Goal: Task Accomplishment & Management: Complete application form

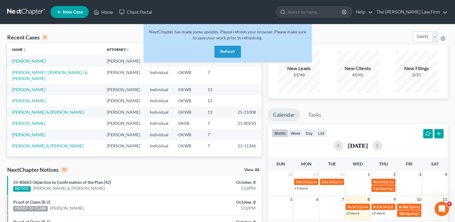
click at [24, 8] on link at bounding box center [26, 12] width 38 height 11
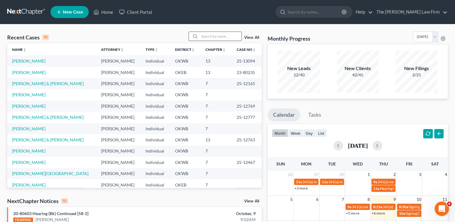
click at [212, 37] on input "search" at bounding box center [220, 36] width 42 height 9
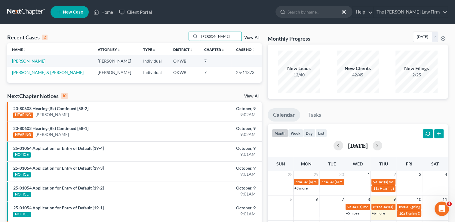
type input "stepp"
click at [28, 61] on link "Stepp, David" at bounding box center [28, 60] width 33 height 5
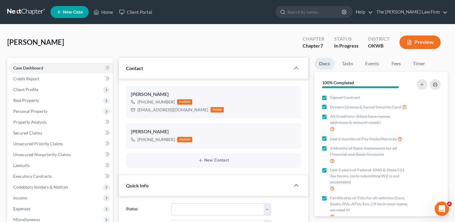
scroll to position [171, 0]
click at [19, 200] on span "Income" at bounding box center [60, 197] width 104 height 11
click at [45, 208] on span "Employment Income" at bounding box center [44, 208] width 38 height 5
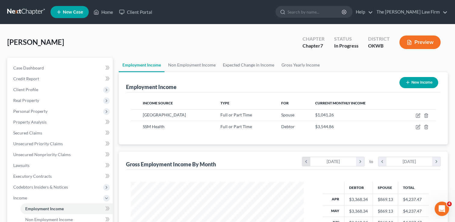
scroll to position [107, 185]
click at [36, 90] on span "Client Profile" at bounding box center [25, 89] width 25 height 5
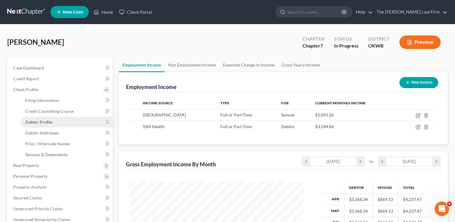
click at [47, 123] on span "Debtor Profile" at bounding box center [38, 121] width 27 height 5
select select "1"
select select "3"
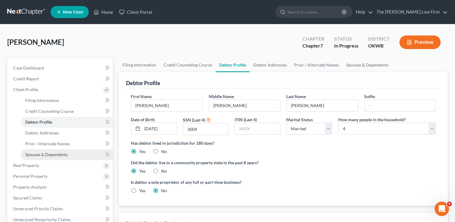
click at [55, 153] on span "Spouses & Dependents" at bounding box center [46, 154] width 42 height 5
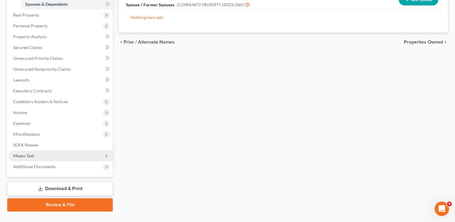
scroll to position [162, 0]
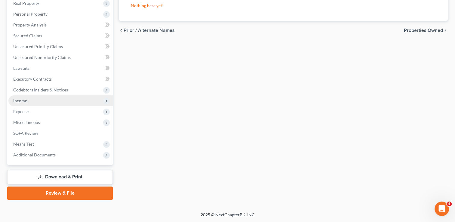
click at [32, 101] on span "Income" at bounding box center [60, 100] width 104 height 11
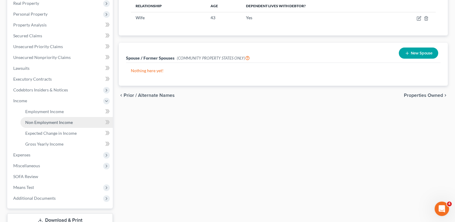
click at [48, 125] on span "Non Employment Income" at bounding box center [49, 122] width 48 height 5
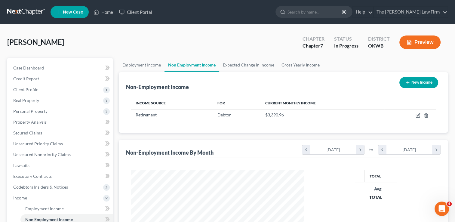
scroll to position [107, 185]
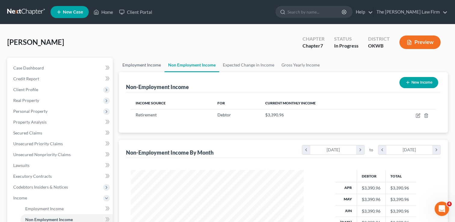
click at [150, 63] on link "Employment Income" at bounding box center [142, 65] width 46 height 14
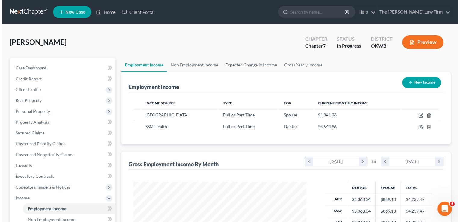
scroll to position [107, 185]
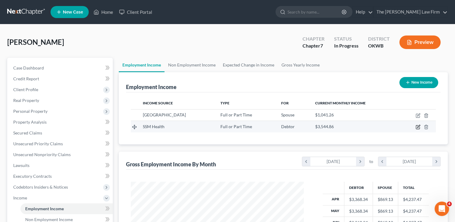
click at [417, 127] on icon "button" at bounding box center [418, 127] width 5 height 5
select select "0"
select select "26"
select select "2"
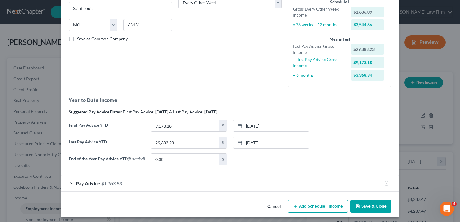
scroll to position [108, 0]
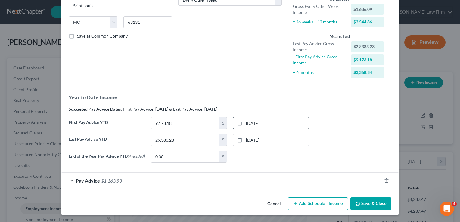
click at [252, 122] on link "3/14/2025" at bounding box center [270, 122] width 75 height 11
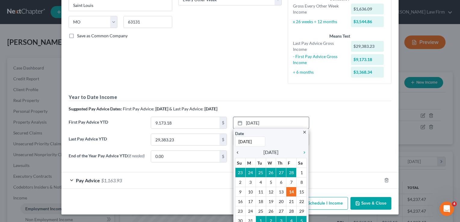
click at [235, 152] on icon "chevron_left" at bounding box center [239, 152] width 8 height 5
click at [300, 152] on icon "chevron_right" at bounding box center [303, 152] width 8 height 5
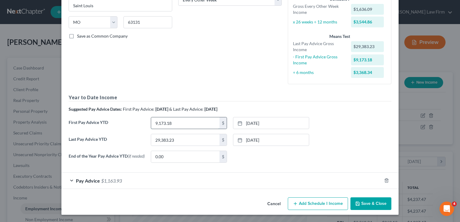
click at [171, 121] on input "9,173.18" at bounding box center [185, 122] width 68 height 11
type input "13,895.18"
click at [229, 69] on div "Debtor Spouse Occupation Security 2 Length of Employment 3 years No Longer Empl…" at bounding box center [229, 4] width 109 height 169
click at [259, 137] on link "8/15/2025" at bounding box center [270, 139] width 75 height 11
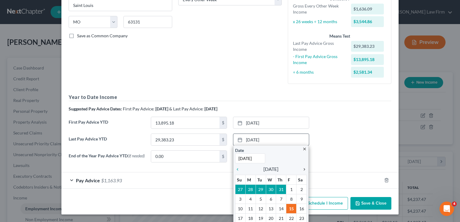
click at [302, 168] on icon "chevron_right" at bounding box center [303, 169] width 8 height 5
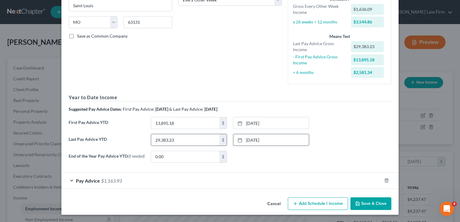
click at [184, 138] on input "29,383.23" at bounding box center [185, 139] width 68 height 11
type input "33,455.44"
click at [146, 179] on div "Pay Advice $1,163.93" at bounding box center [221, 181] width 320 height 16
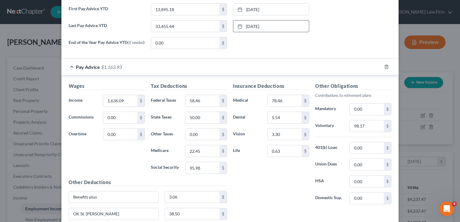
scroll to position [259, 0]
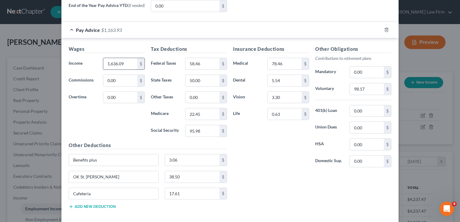
click at [126, 63] on input "1,636.09" at bounding box center [120, 63] width 34 height 11
type input "1,340.93"
click at [204, 63] on input "58.46" at bounding box center [202, 63] width 34 height 11
type input "30.71"
click at [202, 82] on input "50.00" at bounding box center [202, 80] width 34 height 11
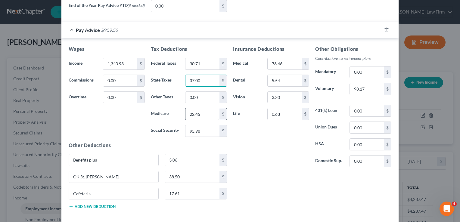
type input "37.00"
click at [203, 115] on input "22.45" at bounding box center [202, 113] width 34 height 11
type input "18.17"
click at [252, 126] on div "Insurance Deductions Medical 78.46 $ Dental 5.54 $ Vision 3.30 $ Life 0.63 $" at bounding box center [271, 108] width 82 height 127
click at [198, 128] on input "95.98" at bounding box center [202, 130] width 34 height 11
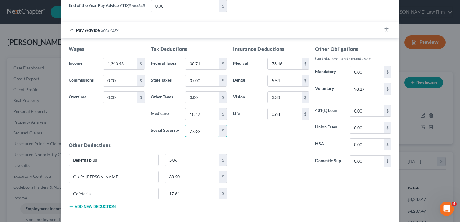
type input "77.69"
click at [273, 146] on div "Insurance Deductions Medical 78.46 $ Dental 5.54 $ Vision 3.30 $ Life 0.63 $" at bounding box center [271, 108] width 82 height 127
click at [183, 192] on input "17.61" at bounding box center [192, 193] width 55 height 11
type input "1.67"
click at [249, 178] on div "Insurance Deductions Medical 78.46 $ Dental 5.54 $ Vision 3.30 $ Life 0.63 $ Ot…" at bounding box center [312, 129] width 164 height 168
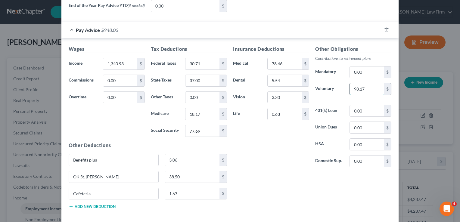
click at [369, 88] on input "98.17" at bounding box center [366, 88] width 34 height 11
type input "40.23"
click at [284, 80] on input "5.54" at bounding box center [284, 80] width 34 height 11
type input "6.00"
click at [288, 60] on input "78.46" at bounding box center [284, 63] width 34 height 11
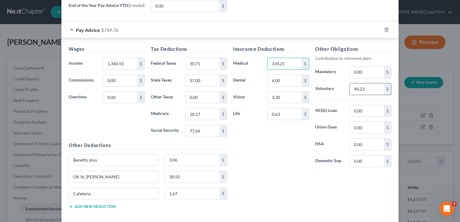
type input "334.21"
click at [368, 87] on input "40.23" at bounding box center [366, 88] width 34 height 11
type input "80.46"
click at [284, 79] on input "6.00" at bounding box center [284, 80] width 34 height 11
type input "5.54"
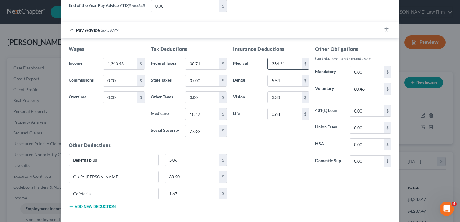
click at [287, 63] on input "334.21" at bounding box center [284, 63] width 34 height 11
type input "78.46"
click at [284, 112] on input "0.63" at bounding box center [284, 113] width 34 height 11
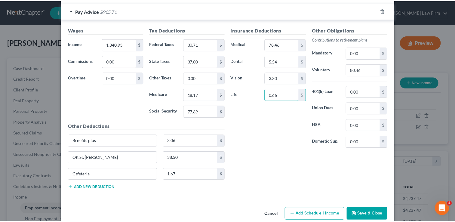
scroll to position [288, 0]
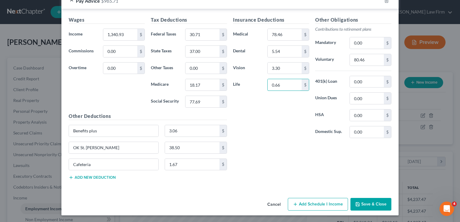
type input "0.66"
click at [369, 203] on button "Save & Close" at bounding box center [370, 204] width 41 height 13
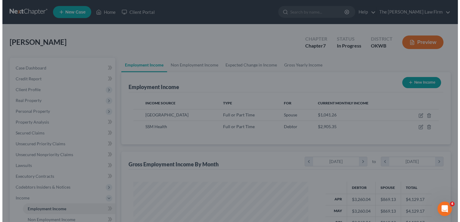
scroll to position [300629, 300551]
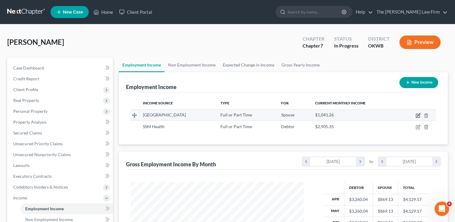
click at [419, 115] on icon "button" at bounding box center [418, 115] width 5 height 5
select select "0"
select select "1"
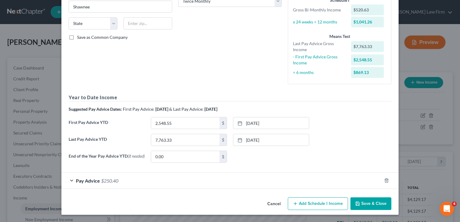
scroll to position [107, 0]
click at [215, 183] on div "Pay Advice $250.40" at bounding box center [221, 181] width 320 height 16
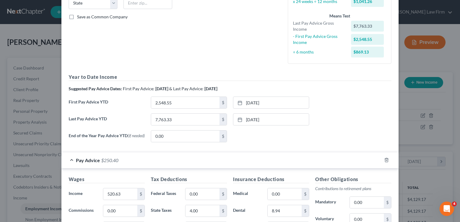
scroll to position [137, 0]
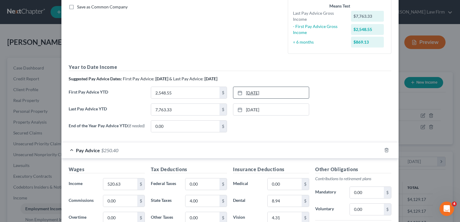
click at [252, 93] on link "3/13/2025" at bounding box center [270, 92] width 75 height 11
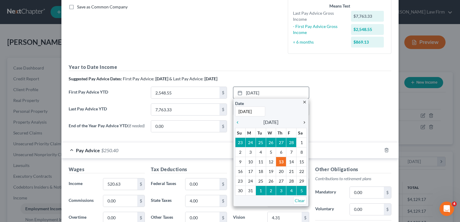
click at [302, 121] on icon "chevron_right" at bounding box center [303, 122] width 8 height 5
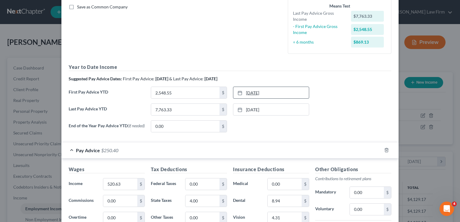
click at [250, 91] on link "4/4/2025" at bounding box center [270, 92] width 75 height 11
click at [178, 92] on input "2,548.55" at bounding box center [185, 92] width 68 height 11
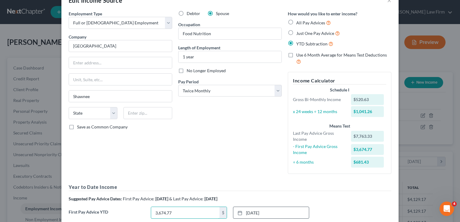
scroll to position [17, 0]
type input "3,674.77"
click at [109, 61] on input "text" at bounding box center [120, 62] width 103 height 11
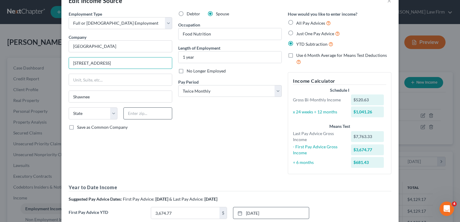
type input "17800 South Creek Rd"
click at [146, 112] on input "text" at bounding box center [147, 113] width 49 height 12
type input "74801"
click at [197, 108] on div "Debtor Spouse Occupation Food Nutrition Length of Employment 1 year No Longer E…" at bounding box center [229, 95] width 109 height 168
select select "37"
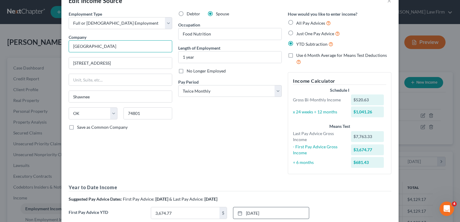
click at [121, 45] on input "South Rock Creek" at bounding box center [120, 46] width 103 height 12
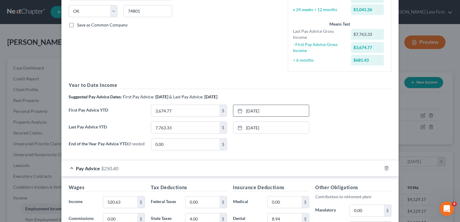
scroll to position [137, 0]
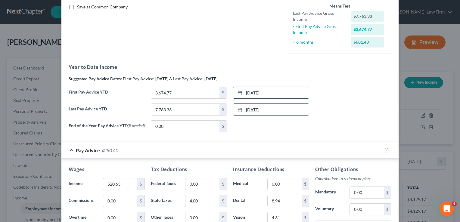
type input "South Rock Creek School"
click at [248, 108] on link "8/14/2025" at bounding box center [270, 109] width 75 height 11
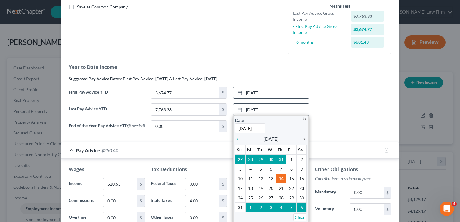
click at [302, 138] on icon "chevron_right" at bounding box center [303, 139] width 8 height 5
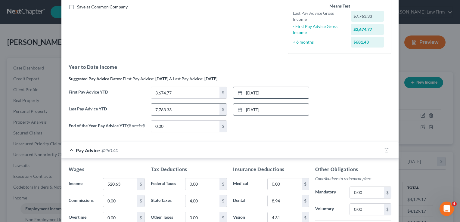
click at [184, 108] on input "7,763.33" at bounding box center [185, 109] width 68 height 11
type input "9,325.22"
click at [245, 125] on div "None close Date Time chevron_left October 2025 chevron_right Su M Tu W Th F Sa …" at bounding box center [271, 126] width 82 height 12
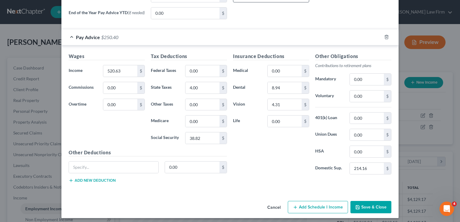
scroll to position [253, 0]
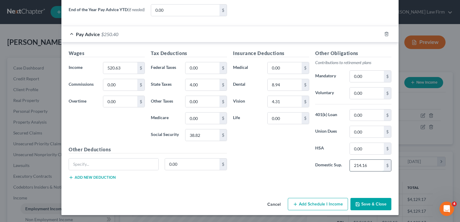
click at [372, 165] on input "214.16" at bounding box center [366, 165] width 34 height 11
type input "214.15"
click at [283, 160] on div "Insurance Deductions Medical 0.00 $ Dental 8.94 $ Vision 4.31 $ Life 0.00 $" at bounding box center [271, 113] width 82 height 127
click at [366, 207] on button "Save & Close" at bounding box center [370, 204] width 41 height 13
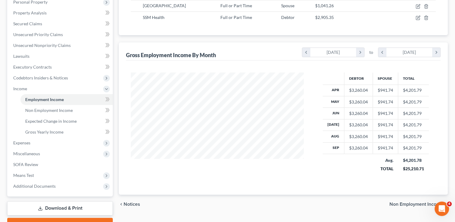
scroll to position [140, 0]
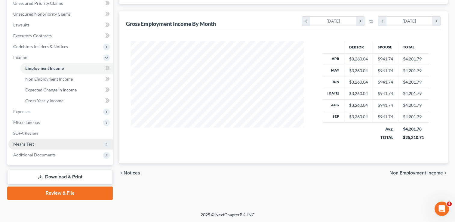
click at [25, 143] on span "Means Test" at bounding box center [23, 143] width 21 height 5
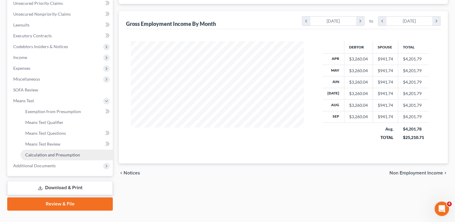
click at [40, 154] on span "Calculation and Presumption" at bounding box center [52, 154] width 55 height 5
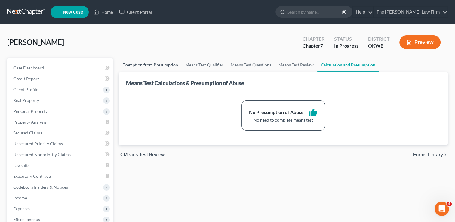
click at [149, 66] on link "Exemption from Presumption" at bounding box center [150, 65] width 63 height 14
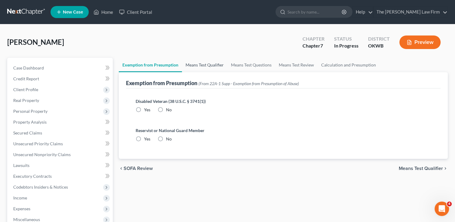
click at [207, 64] on link "Means Test Qualifier" at bounding box center [204, 65] width 45 height 14
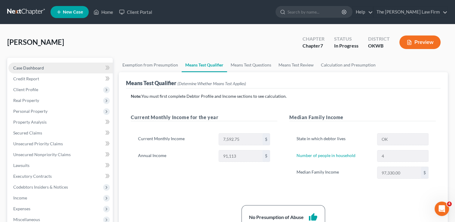
click at [53, 67] on link "Case Dashboard" at bounding box center [60, 68] width 104 height 11
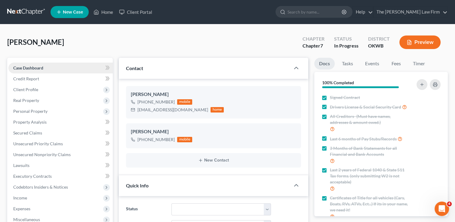
scroll to position [171, 0]
click at [29, 111] on span "Personal Property" at bounding box center [30, 111] width 34 height 5
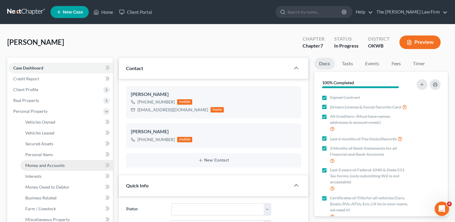
click at [46, 165] on span "Money and Accounts" at bounding box center [44, 165] width 39 height 5
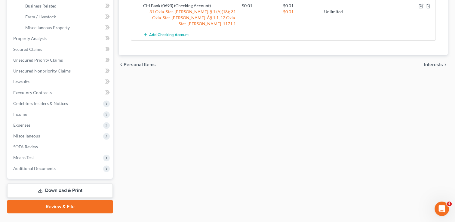
scroll to position [205, 0]
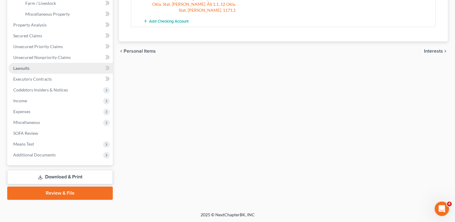
click at [22, 67] on span "Lawsuits" at bounding box center [21, 68] width 16 height 5
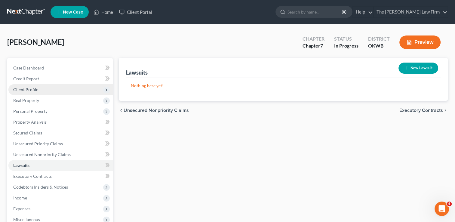
click at [26, 89] on span "Client Profile" at bounding box center [25, 89] width 25 height 5
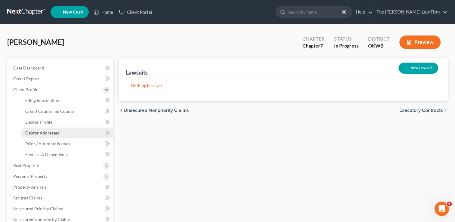
click at [48, 132] on span "Debtor Addresses" at bounding box center [42, 132] width 34 height 5
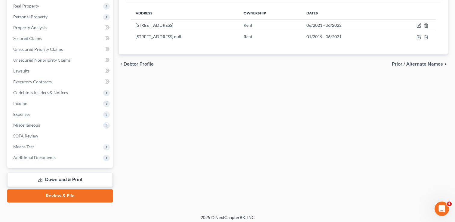
scroll to position [162, 0]
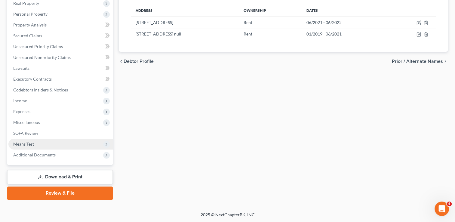
click at [29, 144] on span "Means Test" at bounding box center [23, 143] width 21 height 5
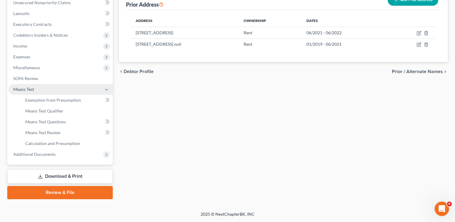
scroll to position [97, 0]
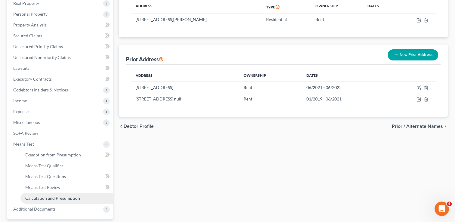
click at [49, 198] on span "Calculation and Presumption" at bounding box center [52, 197] width 55 height 5
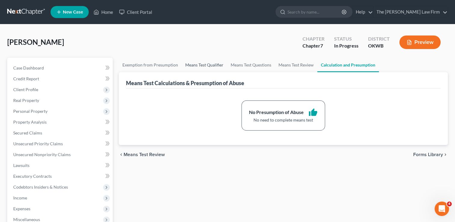
click at [211, 66] on link "Means Test Qualifier" at bounding box center [204, 65] width 45 height 14
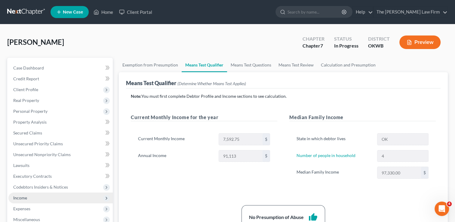
click at [19, 195] on span "Income" at bounding box center [20, 197] width 14 height 5
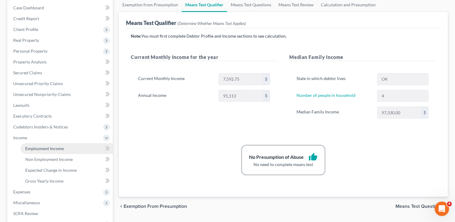
click at [54, 150] on span "Employment Income" at bounding box center [44, 148] width 38 height 5
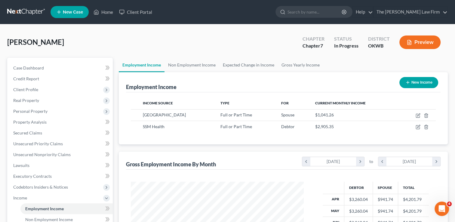
scroll to position [107, 185]
click at [197, 65] on link "Non Employment Income" at bounding box center [192, 65] width 55 height 14
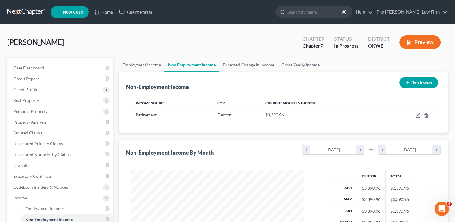
scroll to position [107, 185]
click at [298, 65] on link "Gross Yearly Income" at bounding box center [300, 65] width 45 height 14
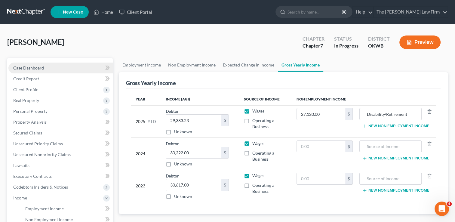
click at [47, 67] on link "Case Dashboard" at bounding box center [60, 68] width 104 height 11
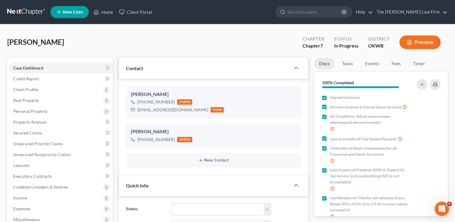
scroll to position [171, 0]
click at [39, 88] on span "Client Profile" at bounding box center [60, 89] width 104 height 11
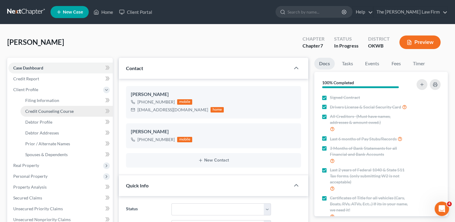
click at [63, 109] on span "Credit Counseling Course" at bounding box center [49, 111] width 48 height 5
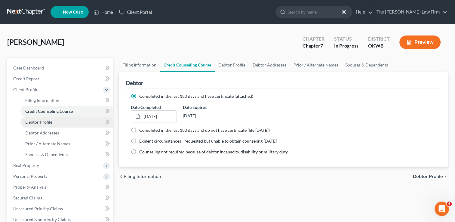
click at [46, 120] on span "Debtor Profile" at bounding box center [38, 121] width 27 height 5
select select "1"
select select "3"
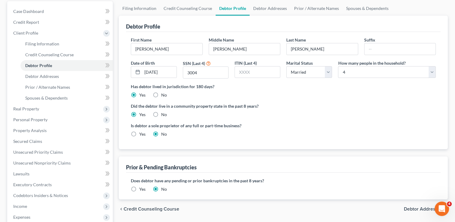
scroll to position [60, 0]
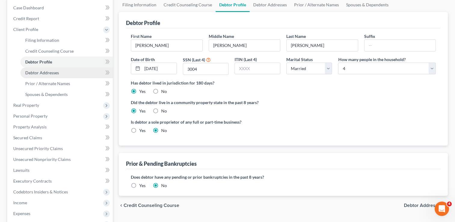
click at [53, 72] on span "Debtor Addresses" at bounding box center [42, 72] width 34 height 5
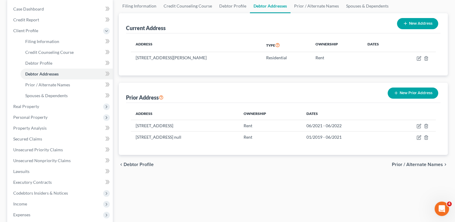
scroll to position [60, 0]
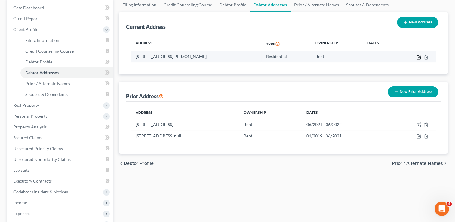
click at [417, 57] on icon "button" at bounding box center [419, 57] width 5 height 5
select select "37"
select select "0"
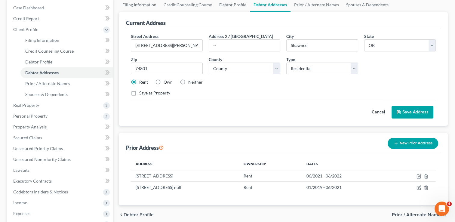
click at [376, 110] on button "Cancel" at bounding box center [378, 112] width 26 height 12
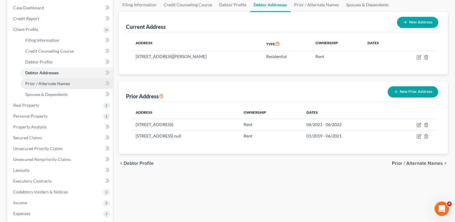
click at [59, 85] on span "Prior / Alternate Names" at bounding box center [47, 83] width 45 height 5
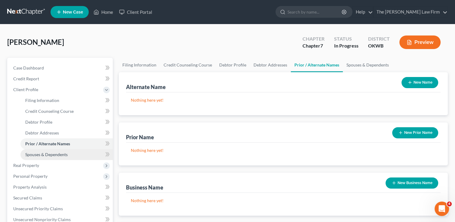
click at [50, 155] on span "Spouses & Dependents" at bounding box center [46, 154] width 42 height 5
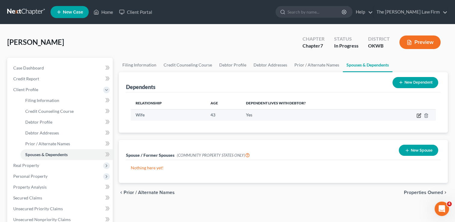
click at [418, 115] on icon "button" at bounding box center [419, 115] width 5 height 5
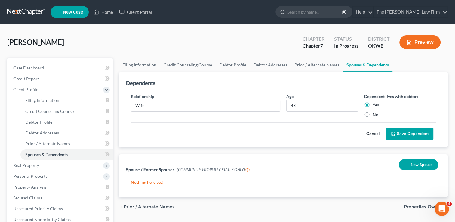
click at [374, 133] on button "Cancel" at bounding box center [373, 134] width 26 height 12
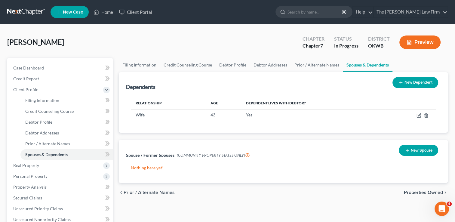
click at [410, 82] on button "New Dependent" at bounding box center [415, 82] width 46 height 11
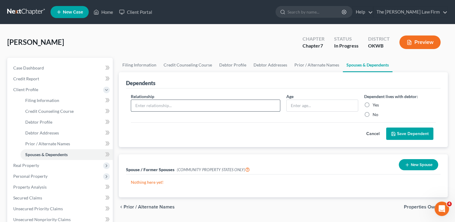
click at [167, 106] on input "text" at bounding box center [205, 105] width 149 height 11
type input "Daughter"
click at [317, 107] on input "text" at bounding box center [322, 105] width 71 height 11
type input "16"
click at [373, 104] on label "Yes" at bounding box center [376, 105] width 6 height 6
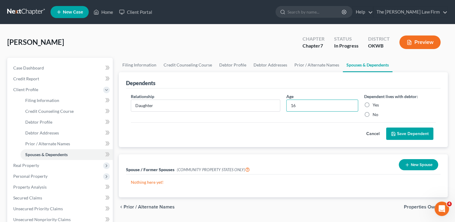
click at [375, 104] on input "Yes" at bounding box center [377, 104] width 4 height 4
radio input "true"
click at [398, 135] on button "Save Dependent" at bounding box center [409, 134] width 47 height 13
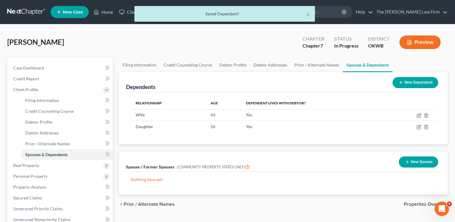
click at [420, 81] on button "New Dependent" at bounding box center [415, 82] width 46 height 11
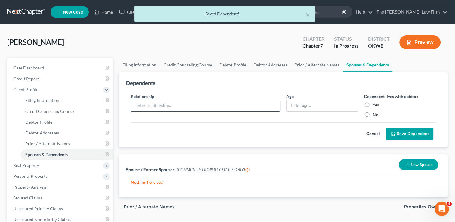
click at [170, 104] on input "text" at bounding box center [205, 105] width 149 height 11
type input "Son"
click at [319, 108] on input "text" at bounding box center [322, 105] width 71 height 11
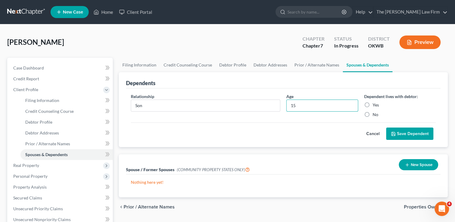
type input "15"
drag, startPoint x: 366, startPoint y: 105, endPoint x: 390, endPoint y: 125, distance: 31.2
click at [373, 105] on label "Yes" at bounding box center [376, 105] width 6 height 6
click at [375, 105] on input "Yes" at bounding box center [377, 104] width 4 height 4
radio input "true"
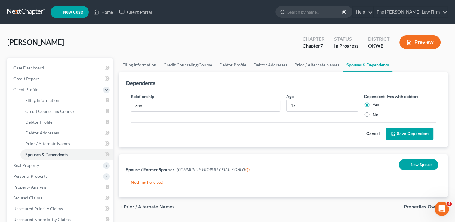
click at [404, 134] on button "Save Dependent" at bounding box center [409, 134] width 47 height 13
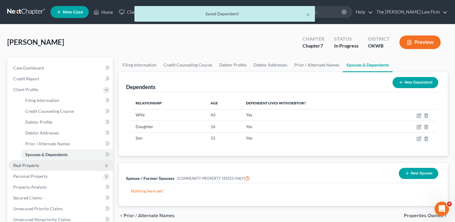
drag, startPoint x: 43, startPoint y: 161, endPoint x: 40, endPoint y: 165, distance: 5.5
click at [43, 160] on span "Real Property" at bounding box center [60, 165] width 104 height 11
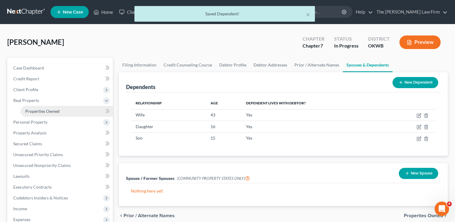
click at [42, 112] on span "Properties Owned" at bounding box center [42, 111] width 34 height 5
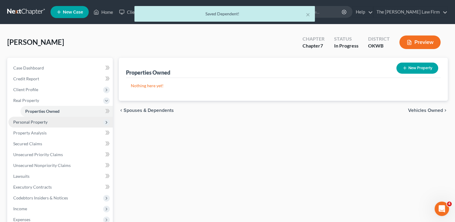
click at [33, 119] on span "Personal Property" at bounding box center [30, 121] width 34 height 5
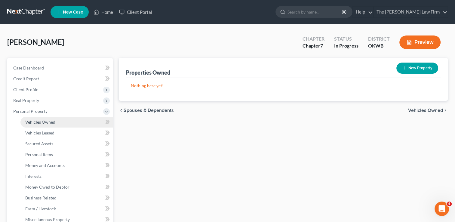
click at [49, 125] on link "Vehicles Owned" at bounding box center [66, 122] width 92 height 11
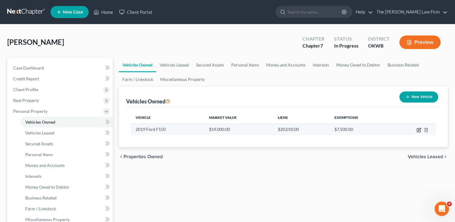
click at [419, 129] on icon "button" at bounding box center [419, 130] width 5 height 5
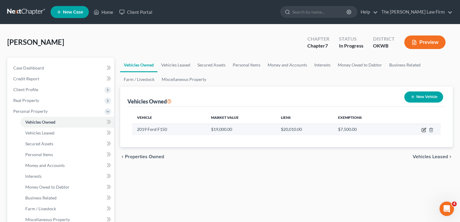
select select "1"
select select "7"
select select "0"
select select "15"
select select "0"
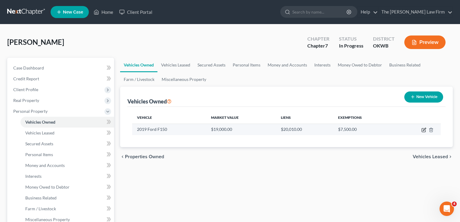
select select "2"
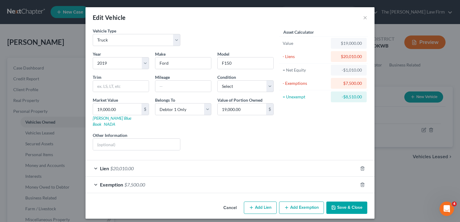
click at [155, 161] on div "Lien $20,010.00" at bounding box center [221, 168] width 272 height 16
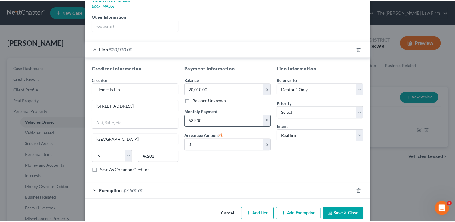
scroll to position [120, 0]
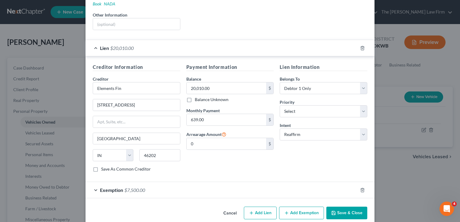
click at [345, 207] on button "Save & Close" at bounding box center [346, 213] width 41 height 13
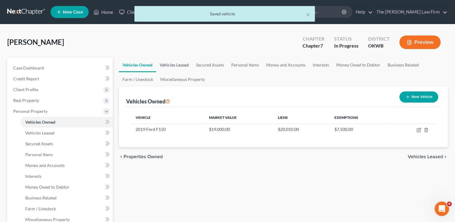
click at [176, 65] on link "Vehicles Leased" at bounding box center [174, 65] width 36 height 14
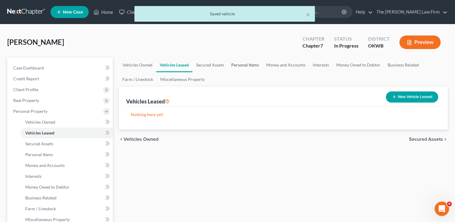
click at [250, 64] on link "Personal Items" at bounding box center [245, 65] width 35 height 14
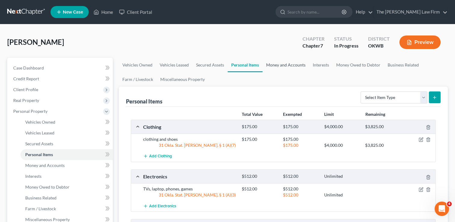
click at [288, 67] on link "Money and Accounts" at bounding box center [286, 65] width 47 height 14
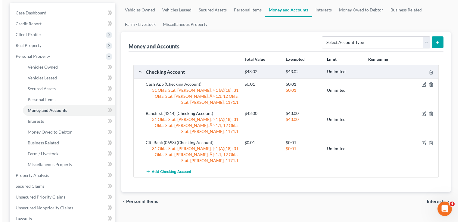
scroll to position [60, 0]
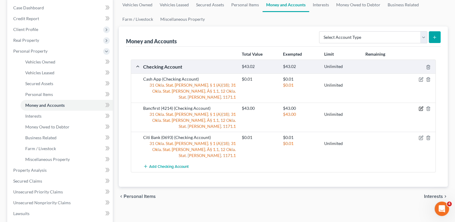
click at [420, 107] on icon "button" at bounding box center [421, 108] width 3 height 3
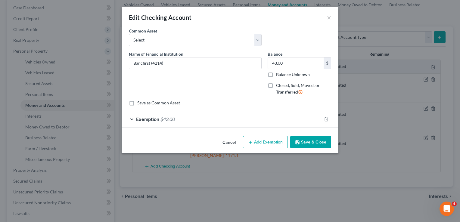
click at [192, 119] on div "Exemption $43.00" at bounding box center [221, 119] width 200 height 16
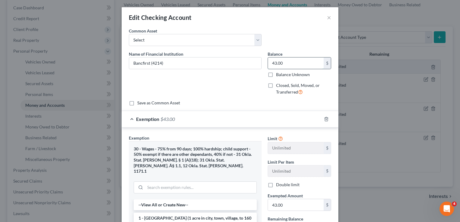
click at [292, 64] on input "43.00" at bounding box center [296, 62] width 56 height 11
type input "40.00"
click at [292, 202] on input "43.00" at bounding box center [296, 204] width 56 height 11
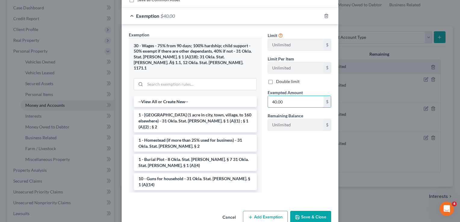
scroll to position [110, 0]
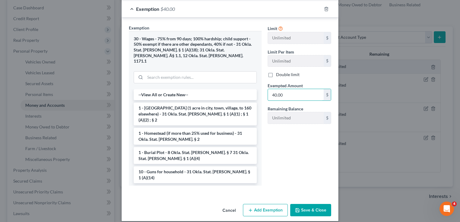
type input "40.00"
click at [312, 204] on button "Save & Close" at bounding box center [310, 210] width 41 height 13
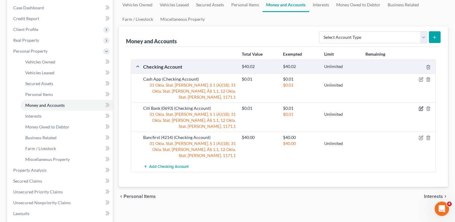
click at [421, 106] on icon "button" at bounding box center [421, 108] width 5 height 5
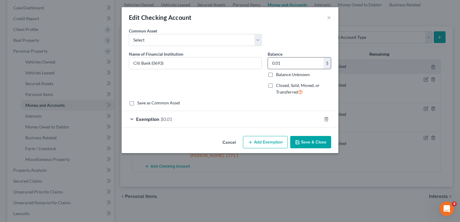
click at [288, 62] on input "0.01" at bounding box center [296, 62] width 56 height 11
click at [185, 116] on div "Exemption $0.01" at bounding box center [221, 119] width 200 height 16
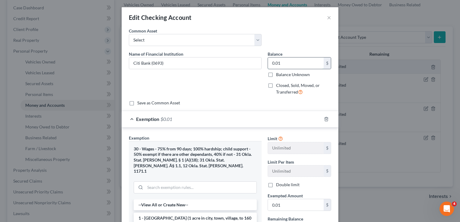
click at [285, 62] on input "0.01" at bounding box center [296, 62] width 56 height 11
type input "451.00"
drag, startPoint x: 288, startPoint y: 205, endPoint x: 292, endPoint y: 205, distance: 3.6
click at [288, 205] on input "0.01" at bounding box center [296, 204] width 56 height 11
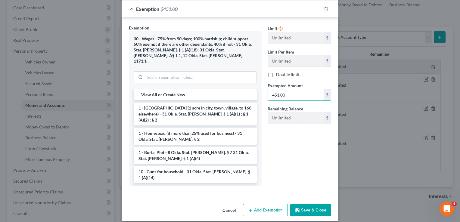
type input "451.00"
click at [303, 204] on button "Save & Close" at bounding box center [310, 210] width 41 height 13
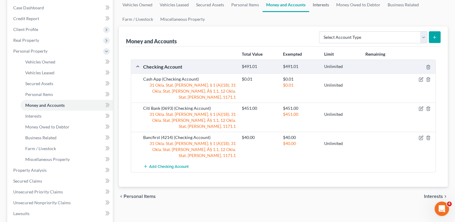
click at [318, 5] on link "Interests" at bounding box center [320, 5] width 23 height 14
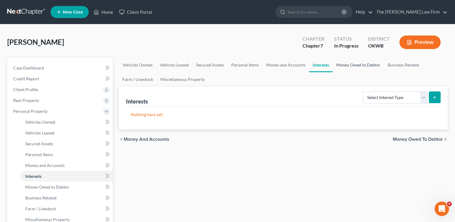
click at [356, 65] on link "Money Owed to Debtor" at bounding box center [358, 65] width 51 height 14
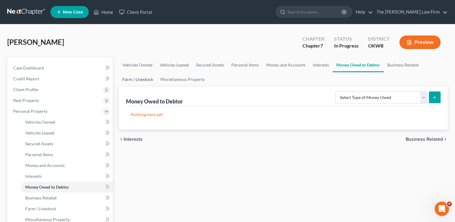
click at [136, 78] on link "Farm / Livestock" at bounding box center [138, 79] width 38 height 14
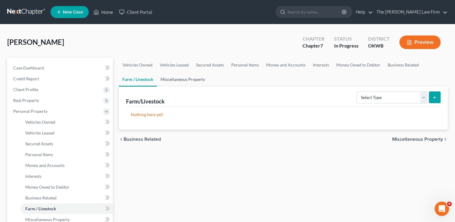
click at [186, 80] on link "Miscellaneous Property" at bounding box center [183, 79] width 52 height 14
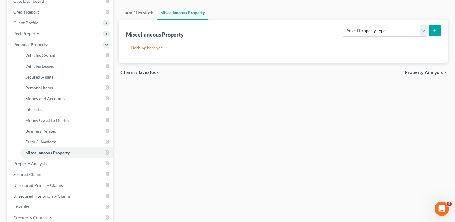
scroll to position [90, 0]
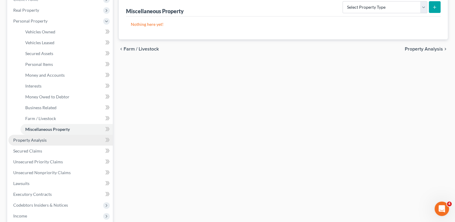
click at [41, 141] on span "Property Analysis" at bounding box center [29, 139] width 33 height 5
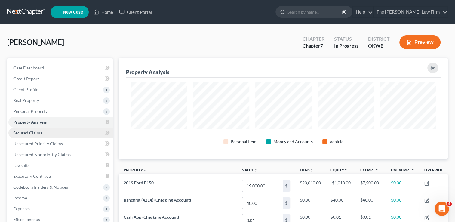
click at [36, 132] on span "Secured Claims" at bounding box center [27, 132] width 29 height 5
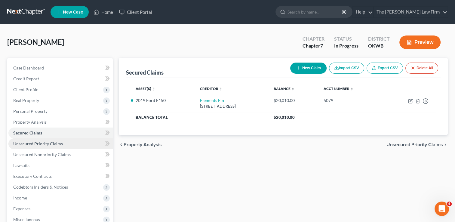
click at [58, 142] on span "Unsecured Priority Claims" at bounding box center [38, 143] width 50 height 5
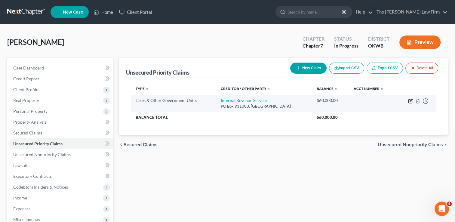
click at [409, 100] on icon "button" at bounding box center [410, 101] width 5 height 5
select select "0"
select select "18"
select select "0"
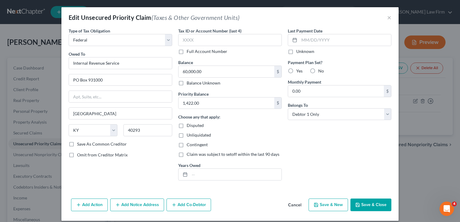
click at [367, 205] on button "Save & Close" at bounding box center [370, 204] width 41 height 13
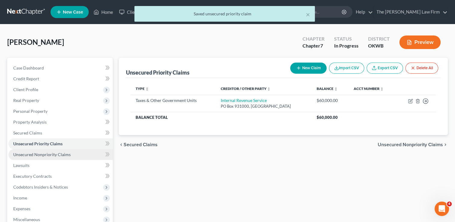
click at [53, 152] on span "Unsecured Nonpriority Claims" at bounding box center [41, 154] width 57 height 5
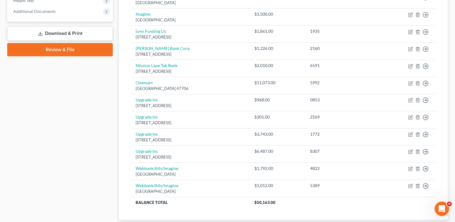
scroll to position [90, 0]
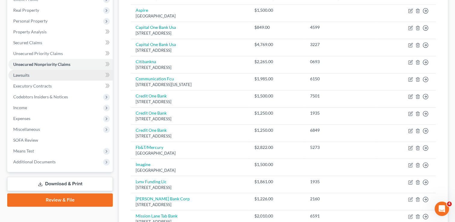
click at [26, 76] on span "Lawsuits" at bounding box center [21, 74] width 16 height 5
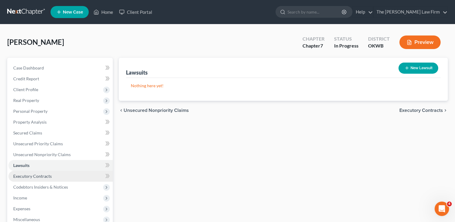
click at [53, 175] on link "Executory Contracts" at bounding box center [60, 176] width 104 height 11
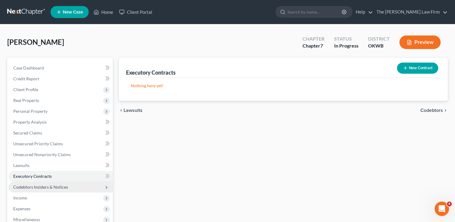
click at [36, 185] on span "Codebtors Insiders & Notices" at bounding box center [40, 186] width 55 height 5
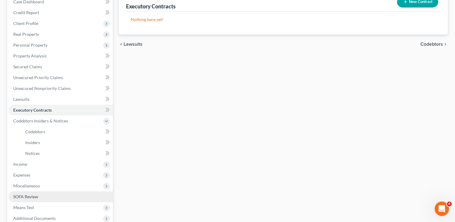
scroll to position [120, 0]
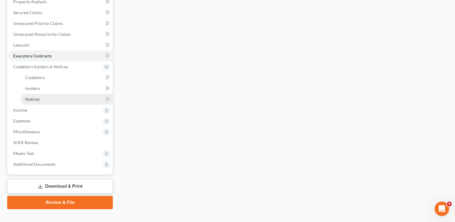
click at [37, 100] on span "Notices" at bounding box center [32, 99] width 14 height 5
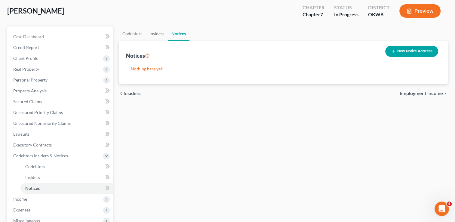
scroll to position [90, 0]
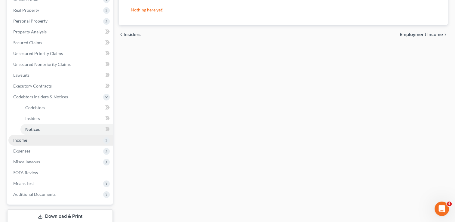
click at [29, 142] on span "Income" at bounding box center [60, 140] width 104 height 11
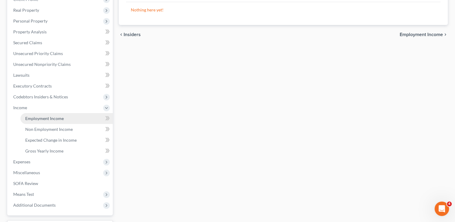
click at [57, 119] on span "Employment Income" at bounding box center [44, 118] width 38 height 5
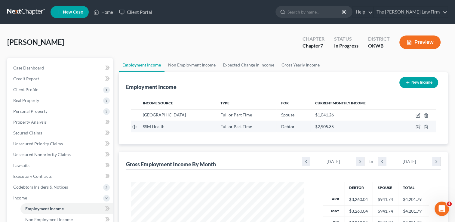
scroll to position [107, 185]
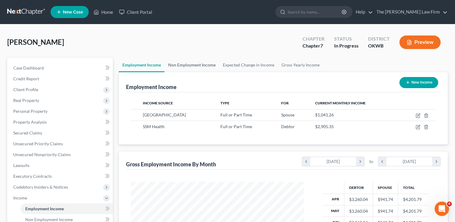
click at [199, 65] on link "Non Employment Income" at bounding box center [192, 65] width 55 height 14
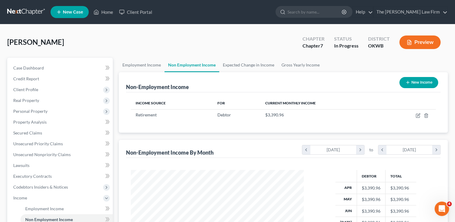
scroll to position [107, 185]
click at [248, 67] on link "Expected Change in Income" at bounding box center [248, 65] width 59 height 14
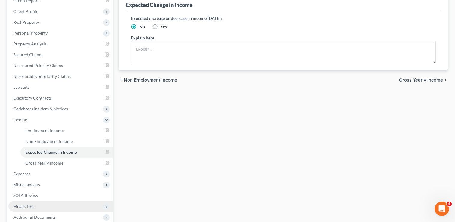
scroll to position [120, 0]
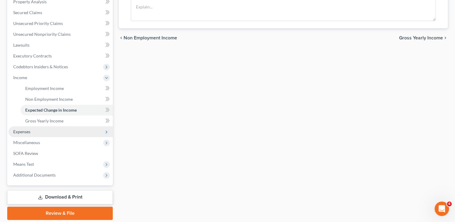
click at [35, 131] on span "Expenses" at bounding box center [60, 131] width 104 height 11
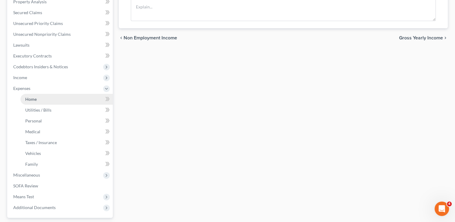
click at [41, 99] on link "Home" at bounding box center [66, 99] width 92 height 11
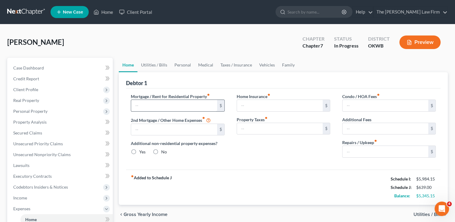
type input "1,350.00"
type input "0.00"
radio input "true"
type input "0.00"
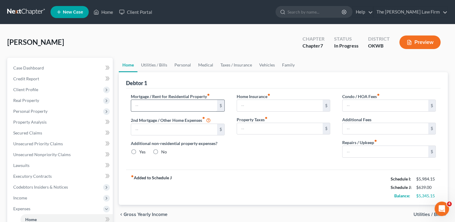
type input "0.00"
type input "50.00"
click at [157, 65] on link "Utilities / Bills" at bounding box center [153, 65] width 33 height 14
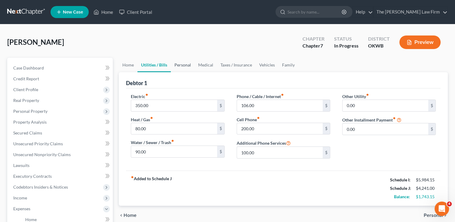
drag, startPoint x: 179, startPoint y: 64, endPoint x: 194, endPoint y: 79, distance: 21.1
click at [179, 64] on link "Personal" at bounding box center [183, 65] width 24 height 14
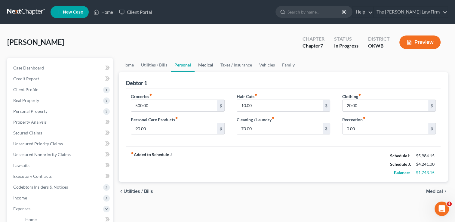
click at [205, 63] on link "Medical" at bounding box center [206, 65] width 22 height 14
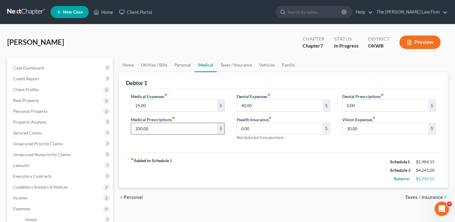
click at [160, 128] on input "200.00" at bounding box center [174, 128] width 86 height 11
type input "250.00"
click at [231, 66] on link "Taxes / Insurance" at bounding box center [236, 65] width 39 height 14
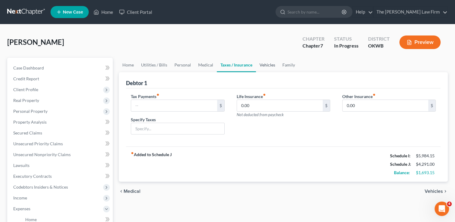
click at [268, 66] on link "Vehicles" at bounding box center [267, 65] width 23 height 14
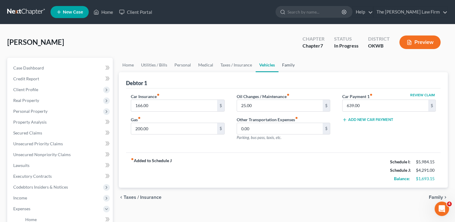
click at [286, 64] on link "Family" at bounding box center [288, 65] width 20 height 14
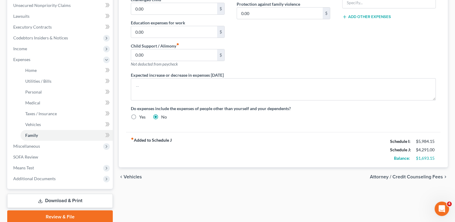
scroll to position [173, 0]
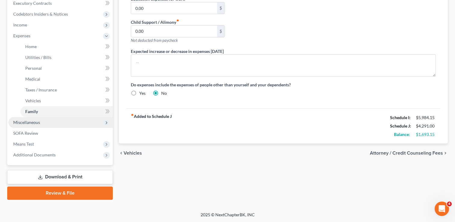
click at [29, 123] on span "Miscellaneous" at bounding box center [26, 122] width 27 height 5
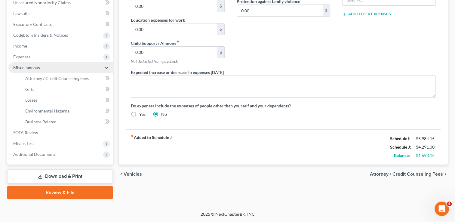
scroll to position [151, 0]
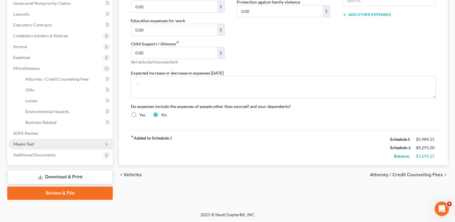
click at [29, 142] on span "Means Test" at bounding box center [23, 143] width 21 height 5
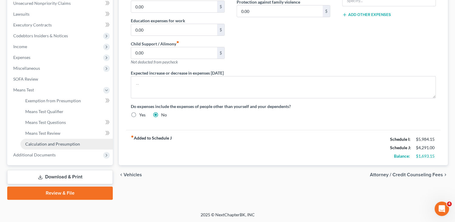
click at [67, 141] on span "Calculation and Presumption" at bounding box center [52, 143] width 55 height 5
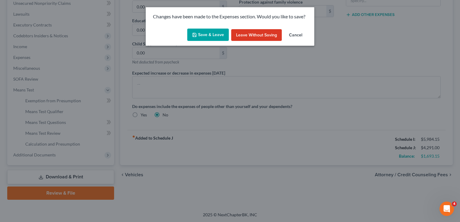
click at [208, 33] on button "Save & Leave" at bounding box center [208, 35] width 42 height 13
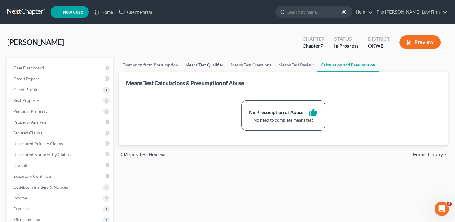
click at [199, 62] on link "Means Test Qualifier" at bounding box center [204, 65] width 45 height 14
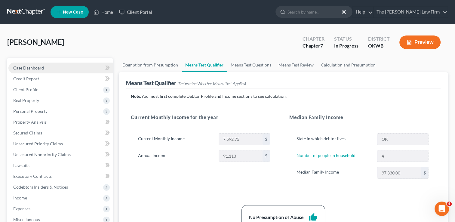
click at [41, 68] on span "Case Dashboard" at bounding box center [28, 67] width 31 height 5
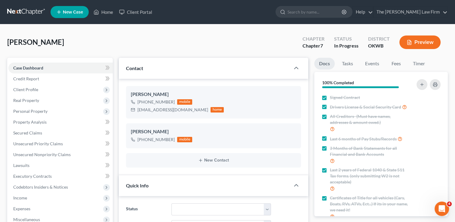
scroll to position [171, 0]
drag, startPoint x: 138, startPoint y: 109, endPoint x: 185, endPoint y: 111, distance: 46.7
click at [185, 111] on div "dnjstepp2009@gmail.com" at bounding box center [172, 110] width 71 height 6
copy div "dnjstepp2009@gmail.com"
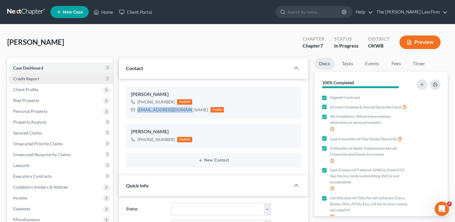
click at [37, 78] on span "Credit Report" at bounding box center [26, 78] width 26 height 5
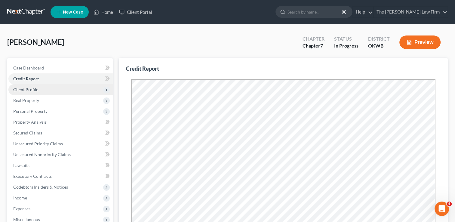
click at [42, 91] on span "Client Profile" at bounding box center [60, 89] width 104 height 11
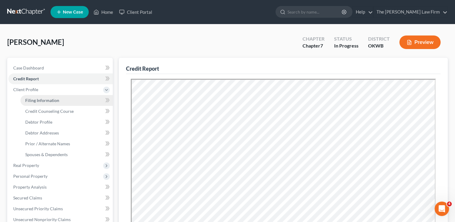
click at [46, 100] on span "Filing Information" at bounding box center [42, 100] width 34 height 5
select select "1"
select select "0"
select select "37"
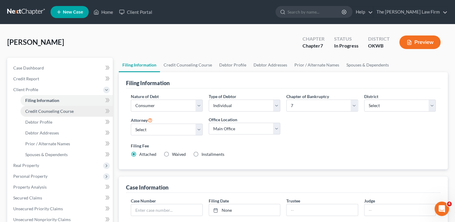
click at [52, 113] on span "Credit Counseling Course" at bounding box center [49, 111] width 48 height 5
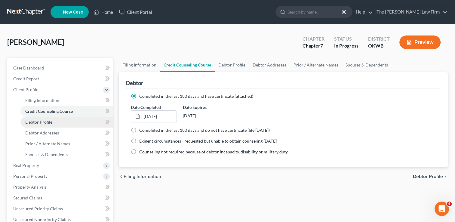
click at [43, 121] on span "Debtor Profile" at bounding box center [38, 121] width 27 height 5
select select "1"
select select "3"
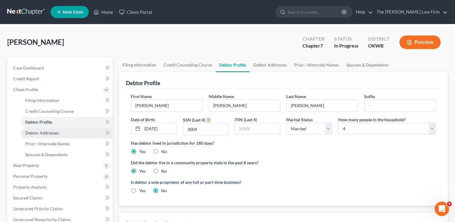
click at [42, 132] on span "Debtor Addresses" at bounding box center [42, 132] width 34 height 5
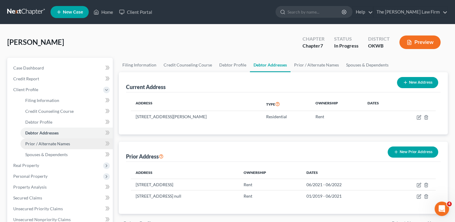
click at [48, 142] on span "Prior / Alternate Names" at bounding box center [47, 143] width 45 height 5
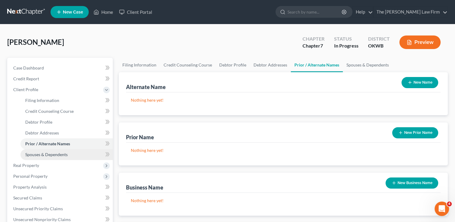
click at [47, 153] on span "Spouses & Dependents" at bounding box center [46, 154] width 42 height 5
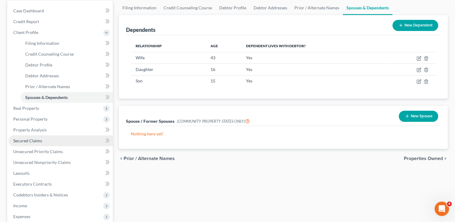
scroll to position [60, 0]
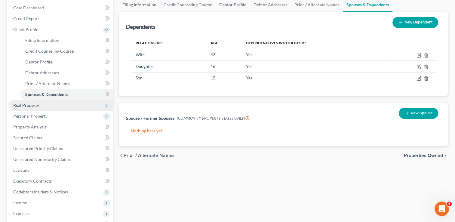
click at [35, 104] on span "Real Property" at bounding box center [26, 105] width 26 height 5
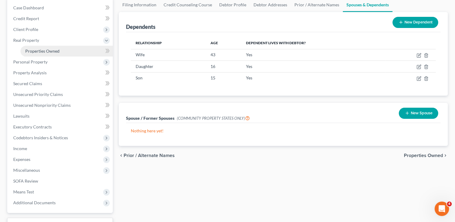
click at [41, 52] on span "Properties Owned" at bounding box center [42, 50] width 34 height 5
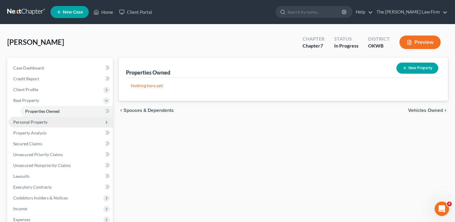
click at [45, 121] on span "Personal Property" at bounding box center [30, 121] width 34 height 5
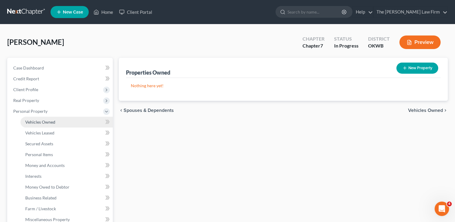
click at [45, 119] on span "Vehicles Owned" at bounding box center [40, 121] width 30 height 5
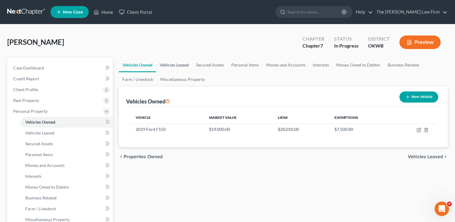
click at [174, 65] on link "Vehicles Leased" at bounding box center [174, 65] width 36 height 14
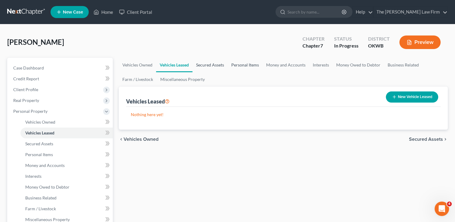
click at [205, 63] on link "Secured Assets" at bounding box center [209, 65] width 35 height 14
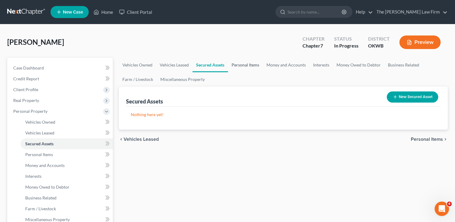
click at [247, 63] on link "Personal Items" at bounding box center [245, 65] width 35 height 14
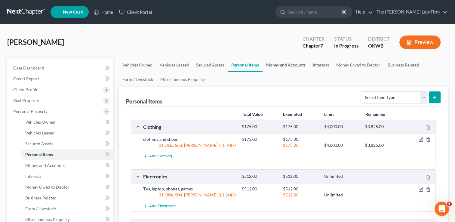
click at [289, 62] on link "Money and Accounts" at bounding box center [286, 65] width 47 height 14
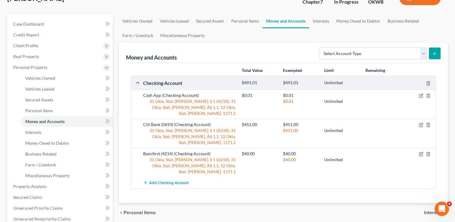
scroll to position [60, 0]
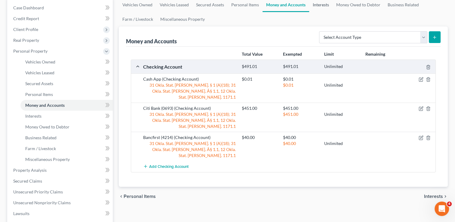
click at [321, 7] on link "Interests" at bounding box center [320, 5] width 23 height 14
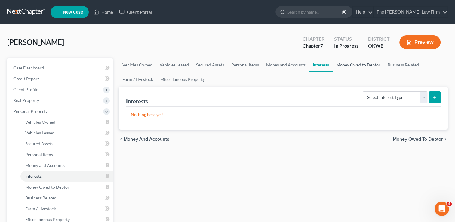
click at [355, 64] on link "Money Owed to Debtor" at bounding box center [358, 65] width 51 height 14
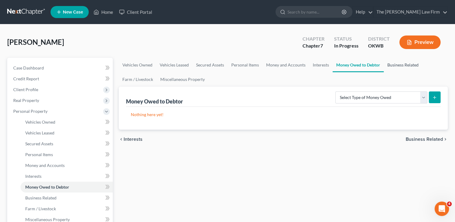
click at [401, 65] on link "Business Related" at bounding box center [403, 65] width 38 height 14
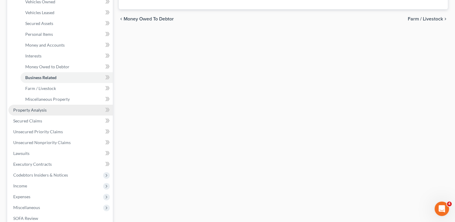
click at [32, 111] on span "Property Analysis" at bounding box center [29, 109] width 33 height 5
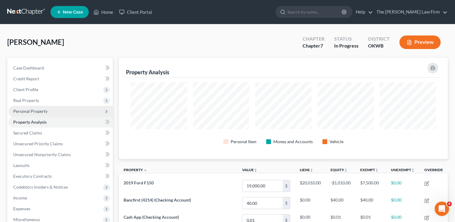
scroll to position [101, 329]
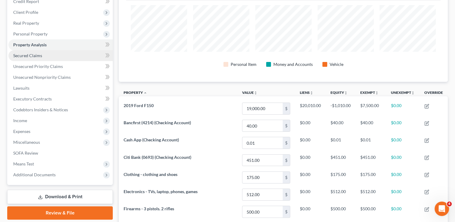
click at [44, 56] on link "Secured Claims" at bounding box center [60, 55] width 104 height 11
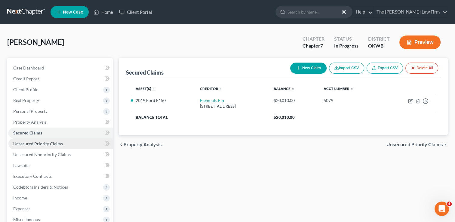
click at [43, 144] on span "Unsecured Priority Claims" at bounding box center [38, 143] width 50 height 5
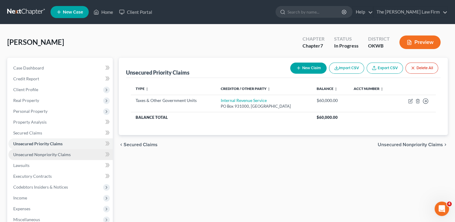
click at [38, 154] on span "Unsecured Nonpriority Claims" at bounding box center [41, 154] width 57 height 5
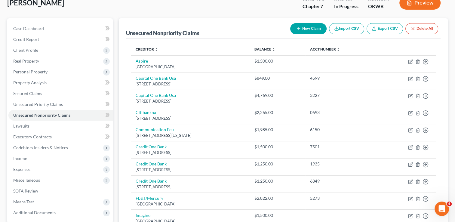
scroll to position [30, 0]
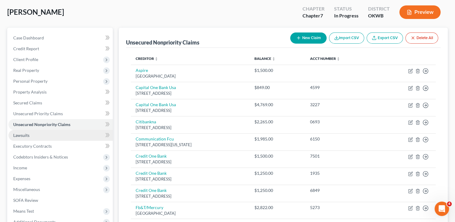
click at [15, 139] on link "Lawsuits" at bounding box center [60, 135] width 104 height 11
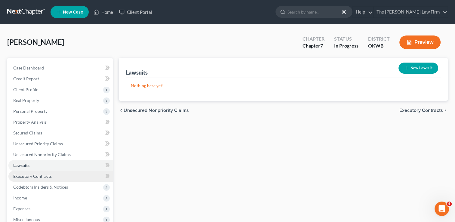
click at [32, 174] on span "Executory Contracts" at bounding box center [32, 176] width 38 height 5
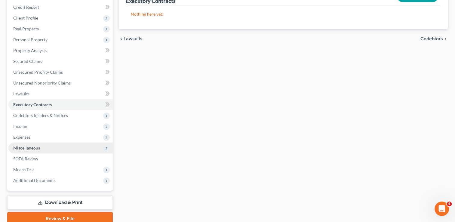
scroll to position [90, 0]
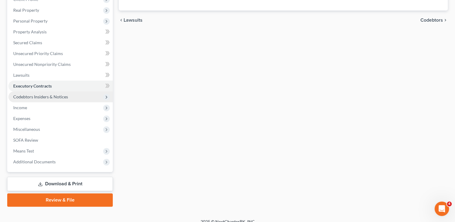
click at [60, 97] on span "Codebtors Insiders & Notices" at bounding box center [40, 96] width 55 height 5
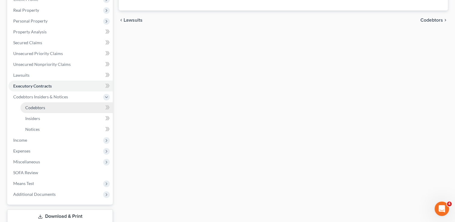
click at [44, 106] on span "Codebtors" at bounding box center [35, 107] width 20 height 5
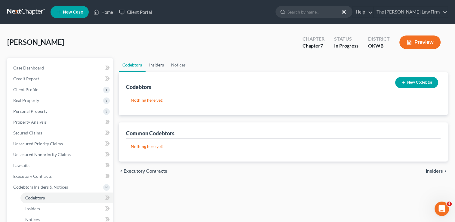
click at [159, 64] on link "Insiders" at bounding box center [157, 65] width 22 height 14
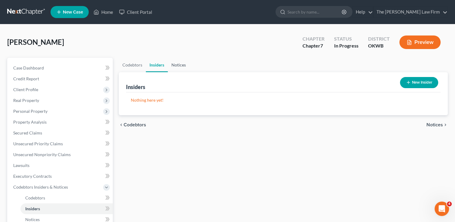
click at [182, 65] on link "Notices" at bounding box center [179, 65] width 22 height 14
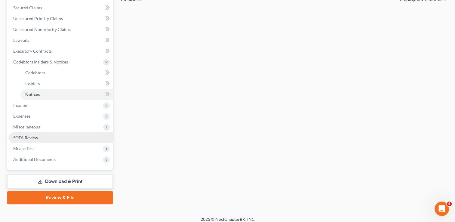
scroll to position [130, 0]
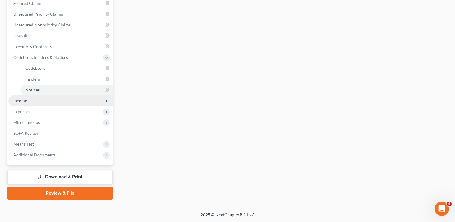
click at [23, 101] on span "Income" at bounding box center [20, 100] width 14 height 5
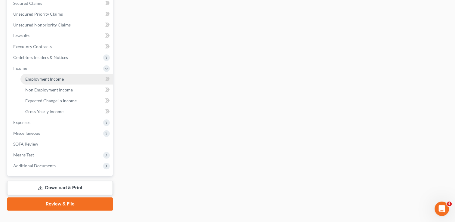
click at [53, 78] on span "Employment Income" at bounding box center [44, 78] width 38 height 5
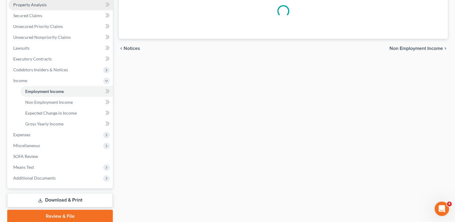
scroll to position [42, 0]
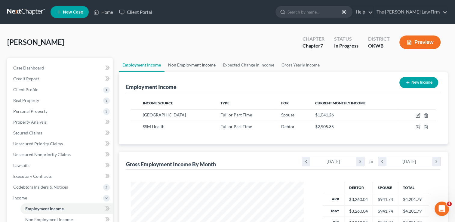
click at [189, 63] on link "Non Employment Income" at bounding box center [192, 65] width 55 height 14
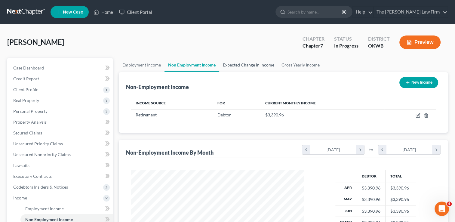
click at [250, 62] on link "Expected Change in Income" at bounding box center [248, 65] width 59 height 14
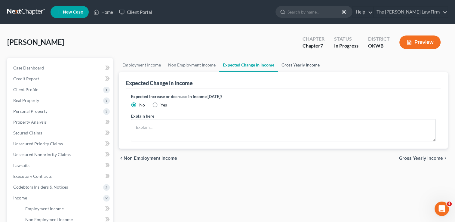
click at [303, 63] on link "Gross Yearly Income" at bounding box center [300, 65] width 45 height 14
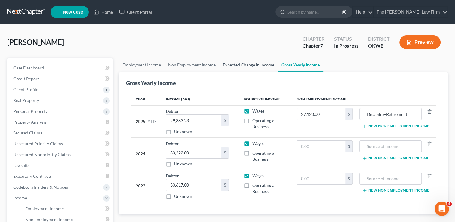
click at [244, 65] on link "Expected Change in Income" at bounding box center [248, 65] width 59 height 14
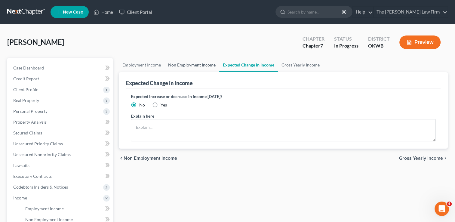
click at [195, 65] on link "Non Employment Income" at bounding box center [192, 65] width 55 height 14
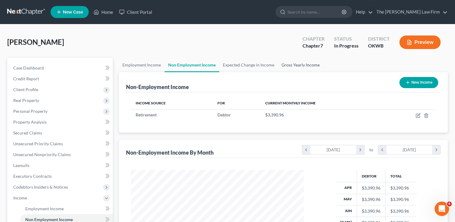
click at [294, 66] on link "Gross Yearly Income" at bounding box center [300, 65] width 45 height 14
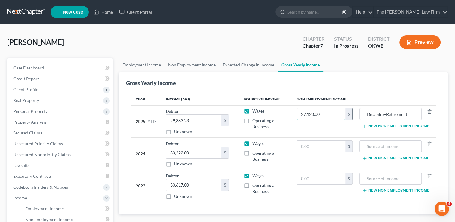
click at [325, 113] on input "27,120.00" at bounding box center [321, 113] width 48 height 11
type input "33,909.60"
click at [203, 118] on input "29,383.23" at bounding box center [193, 120] width 55 height 11
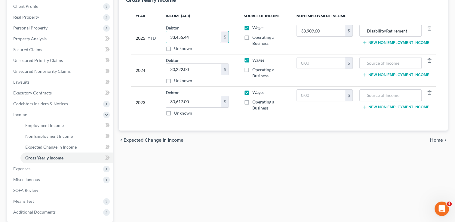
scroll to position [90, 0]
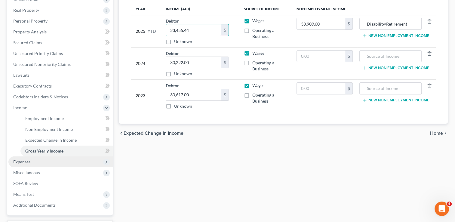
type input "33,455.44"
click at [29, 162] on span "Expenses" at bounding box center [21, 161] width 17 height 5
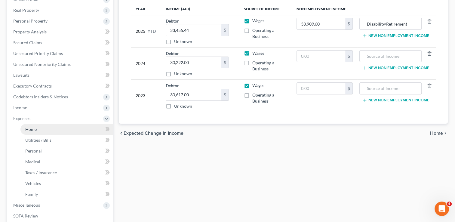
click at [41, 128] on link "Home" at bounding box center [66, 129] width 92 height 11
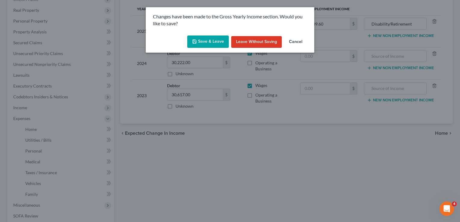
click at [206, 39] on button "Save & Leave" at bounding box center [208, 41] width 42 height 13
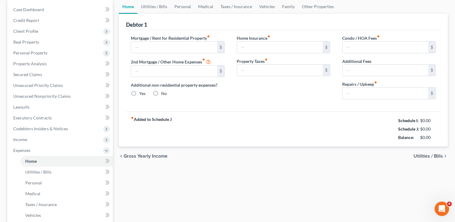
scroll to position [5, 0]
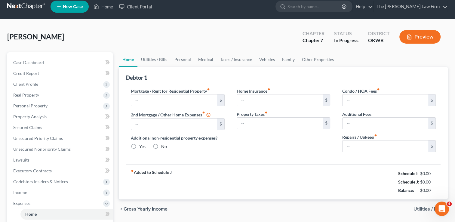
type input "1,350.00"
type input "0.00"
radio input "true"
type input "0.00"
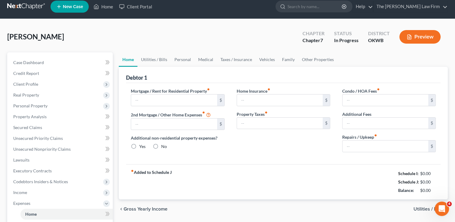
type input "0.00"
type input "50.00"
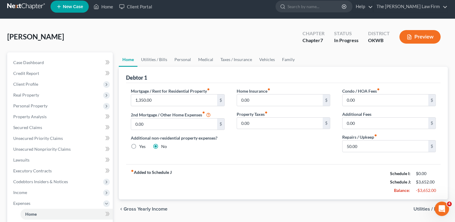
scroll to position [0, 0]
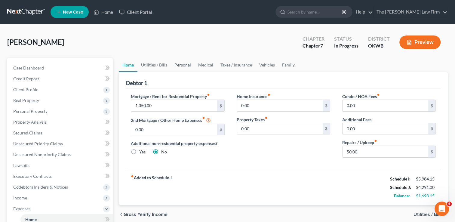
click at [180, 63] on link "Personal" at bounding box center [183, 65] width 24 height 14
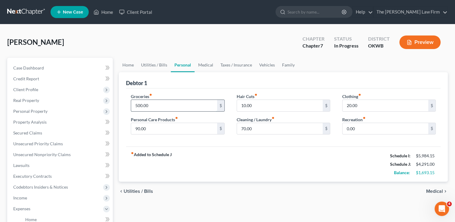
click at [157, 104] on input "500.00" at bounding box center [174, 105] width 86 height 11
type input "1,200"
click at [209, 87] on div "Debtor 1" at bounding box center [283, 80] width 315 height 16
click at [264, 126] on input "70.00" at bounding box center [280, 128] width 86 height 11
type input "90.00"
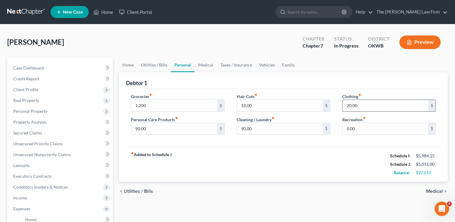
click at [366, 104] on input "20.00" at bounding box center [386, 105] width 86 height 11
type input "150.00"
click at [259, 105] on input "10.00" at bounding box center [280, 105] width 86 height 11
type input "6"
type input "40.00"
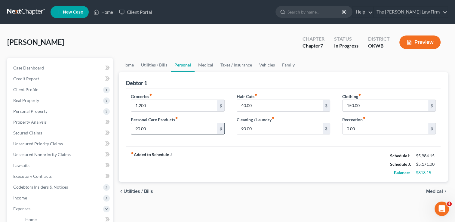
click at [158, 128] on input "90.00" at bounding box center [174, 128] width 86 height 11
type input "115.00"
click at [238, 140] on div "Groceries fiber_manual_record 1,200 $ Personal Care Products fiber_manual_recor…" at bounding box center [283, 117] width 315 height 58
click at [153, 104] on input "1,200" at bounding box center [174, 105] width 86 height 11
type input "1,250"
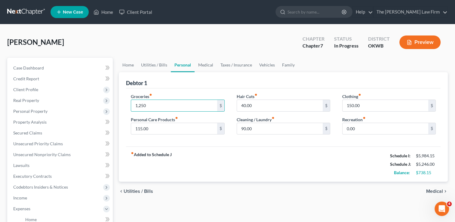
click at [208, 83] on div "Debtor 1" at bounding box center [283, 80] width 315 height 16
click at [269, 67] on link "Vehicles" at bounding box center [267, 65] width 23 height 14
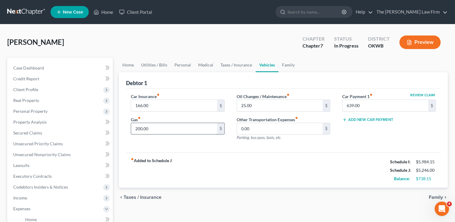
click at [164, 126] on input "200.00" at bounding box center [174, 128] width 86 height 11
type input "350.00"
click at [196, 150] on div "Car Insurance fiber_manual_record 166.00 $ Gas fiber_manual_record 350.00 $ Oil…" at bounding box center [283, 120] width 315 height 64
click at [259, 104] on input "25.00" at bounding box center [280, 105] width 86 height 11
type input "45.00"
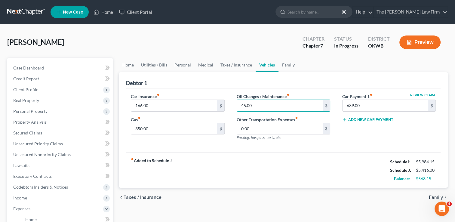
click at [184, 87] on div "Debtor 1" at bounding box center [283, 80] width 315 height 16
click at [129, 64] on link "Home" at bounding box center [128, 65] width 19 height 14
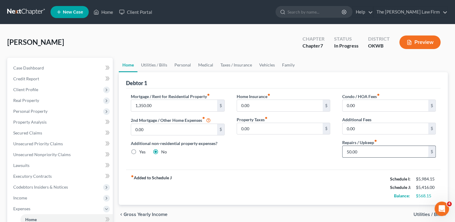
click at [362, 151] on input "50.00" at bounding box center [386, 151] width 86 height 11
type input "200.00"
click at [298, 146] on div "Home Insurance fiber_manual_record 0.00 $ Property Taxes fiber_manual_record 0.…" at bounding box center [284, 127] width 106 height 69
click at [157, 64] on link "Utilities / Bills" at bounding box center [153, 65] width 33 height 14
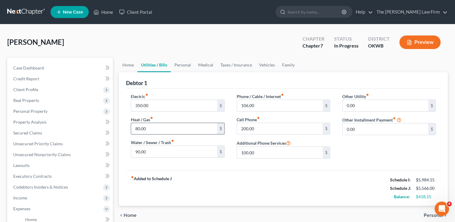
click at [152, 126] on input "80.00" at bounding box center [174, 128] width 86 height 11
type input "100.00"
click at [157, 149] on input "90.00" at bounding box center [174, 151] width 86 height 11
type input "120.00"
click at [261, 129] on input "200.00" at bounding box center [280, 128] width 86 height 11
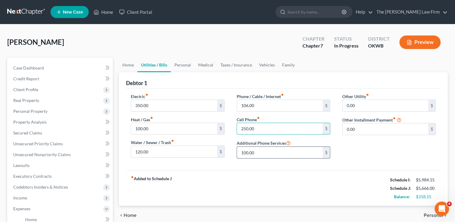
type input "250.00"
click at [261, 152] on input "100.00" at bounding box center [280, 152] width 86 height 11
click at [181, 62] on link "Personal" at bounding box center [183, 65] width 24 height 14
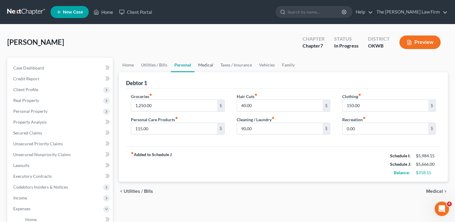
click at [206, 64] on link "Medical" at bounding box center [206, 65] width 22 height 14
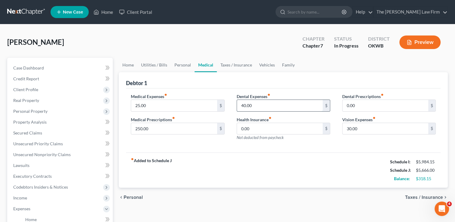
click at [260, 104] on input "40.00" at bounding box center [280, 105] width 86 height 11
type input "50.00"
click at [368, 125] on input "30.00" at bounding box center [386, 128] width 86 height 11
type input "40.00"
click at [239, 64] on link "Taxes / Insurance" at bounding box center [236, 65] width 39 height 14
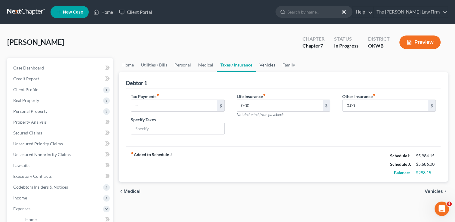
click at [266, 64] on link "Vehicles" at bounding box center [267, 65] width 23 height 14
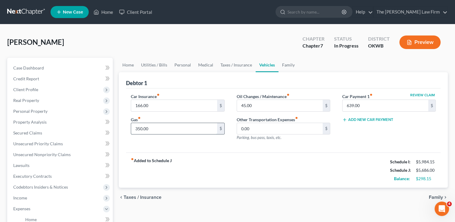
click at [164, 126] on input "350.00" at bounding box center [174, 128] width 86 height 11
type input "400.00"
click at [195, 145] on div "Car Insurance fiber_manual_record 166.00 $ Gas fiber_manual_record 400.00 $" at bounding box center [178, 119] width 106 height 52
click at [127, 63] on link "Home" at bounding box center [128, 65] width 19 height 14
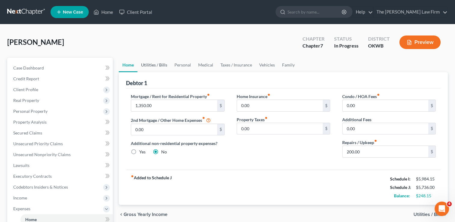
click at [151, 63] on link "Utilities / Bills" at bounding box center [153, 65] width 33 height 14
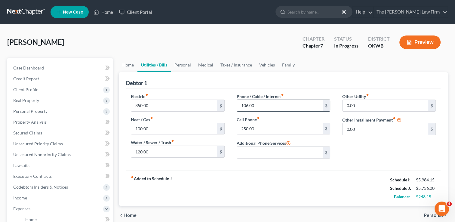
click at [263, 105] on input "106.00" at bounding box center [280, 105] width 86 height 11
type input "146.00"
click at [199, 80] on div "Debtor 1" at bounding box center [283, 80] width 315 height 16
click at [182, 64] on link "Personal" at bounding box center [183, 65] width 24 height 14
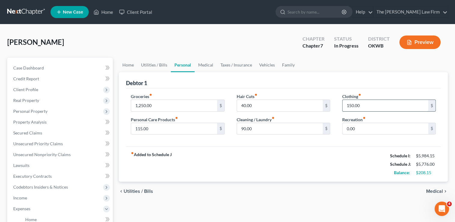
click at [371, 104] on input "150.00" at bounding box center [386, 105] width 86 height 11
type input "200.00"
click at [262, 129] on input "90.00" at bounding box center [280, 128] width 86 height 11
type input "100.00"
click at [159, 127] on input "115.00" at bounding box center [174, 128] width 86 height 11
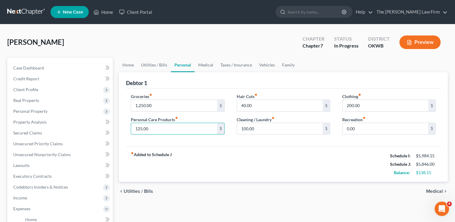
type input "125.00"
click at [177, 146] on div "fiber_manual_record Added to Schedule J Schedule I: $5,984.15 Schedule J: $5,84…" at bounding box center [283, 163] width 315 height 35
drag, startPoint x: 269, startPoint y: 64, endPoint x: 289, endPoint y: 93, distance: 34.4
click at [269, 64] on link "Vehicles" at bounding box center [267, 65] width 23 height 14
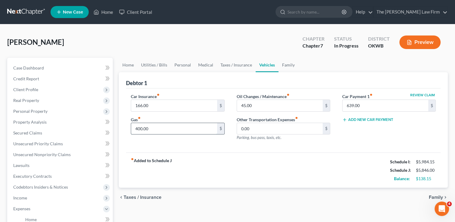
click at [159, 129] on input "400.00" at bounding box center [174, 128] width 86 height 11
type input "420.00"
click at [131, 64] on link "Home" at bounding box center [128, 65] width 19 height 14
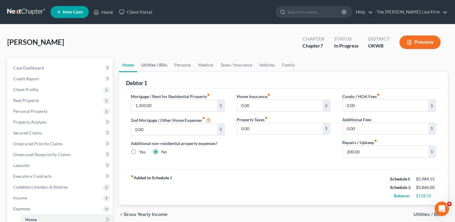
click at [153, 66] on link "Utilities / Bills" at bounding box center [153, 65] width 33 height 14
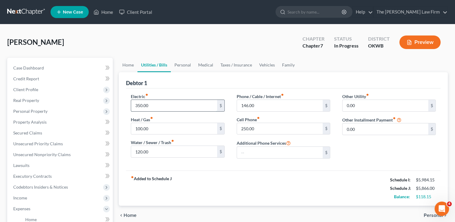
click at [160, 106] on input "350.00" at bounding box center [174, 105] width 86 height 11
type input "375.00"
click at [263, 105] on input "146.00" at bounding box center [280, 105] width 86 height 11
drag, startPoint x: 263, startPoint y: 105, endPoint x: 236, endPoint y: 108, distance: 26.6
click at [237, 108] on div "150.00 $" at bounding box center [284, 106] width 94 height 12
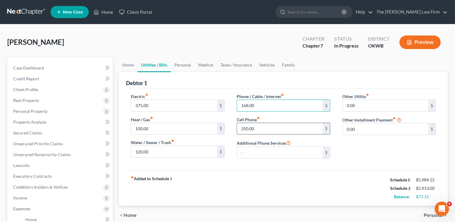
type input "168.00"
click at [263, 128] on input "250.00" at bounding box center [280, 128] width 86 height 11
type input "253.00"
click at [132, 63] on link "Home" at bounding box center [128, 65] width 19 height 14
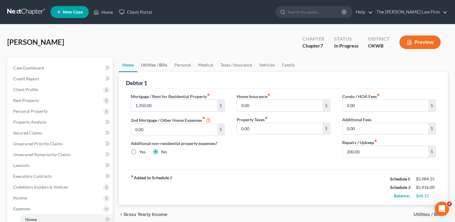
click at [154, 65] on link "Utilities / Bills" at bounding box center [153, 65] width 33 height 14
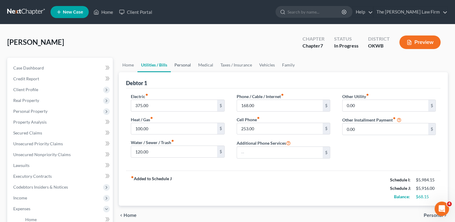
click at [181, 63] on link "Personal" at bounding box center [183, 65] width 24 height 14
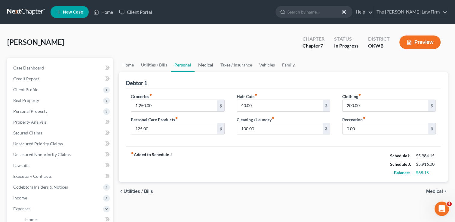
click at [207, 65] on link "Medical" at bounding box center [206, 65] width 22 height 14
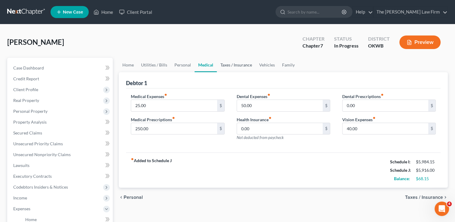
drag, startPoint x: 233, startPoint y: 64, endPoint x: 239, endPoint y: 65, distance: 6.1
click at [234, 64] on link "Taxes / Insurance" at bounding box center [236, 65] width 39 height 14
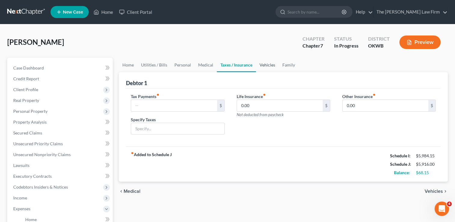
drag, startPoint x: 266, startPoint y: 63, endPoint x: 275, endPoint y: 64, distance: 9.6
click at [266, 63] on link "Vehicles" at bounding box center [267, 65] width 23 height 14
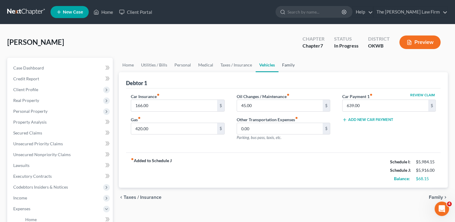
click at [289, 65] on link "Family" at bounding box center [288, 65] width 20 height 14
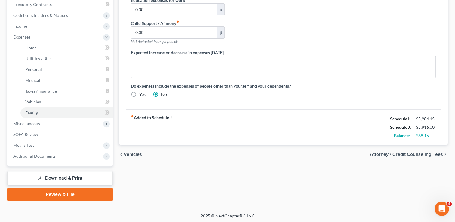
scroll to position [173, 0]
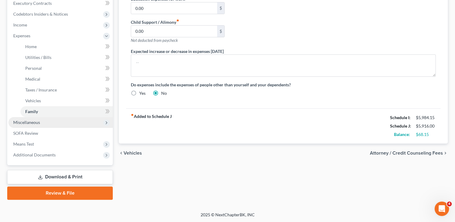
click at [35, 122] on span "Miscellaneous" at bounding box center [26, 122] width 27 height 5
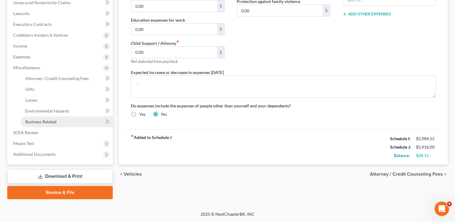
scroll to position [151, 0]
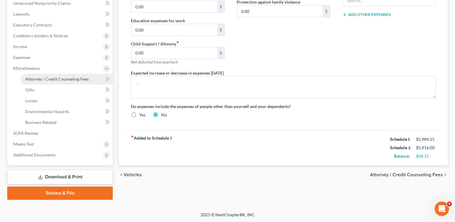
click at [49, 78] on span "Attorney / Credit Counseling Fees" at bounding box center [56, 78] width 63 height 5
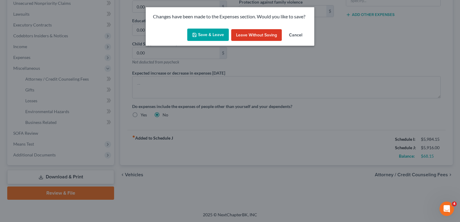
click at [212, 34] on button "Save & Leave" at bounding box center [208, 35] width 42 height 13
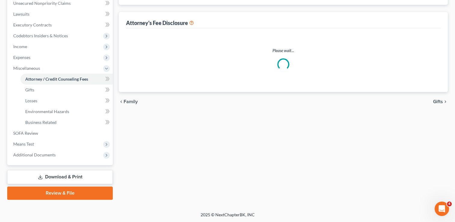
select select "0"
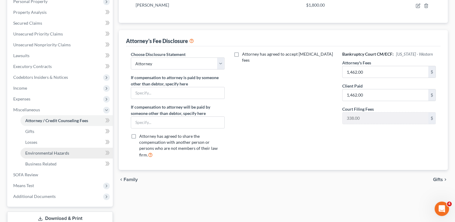
scroll to position [120, 0]
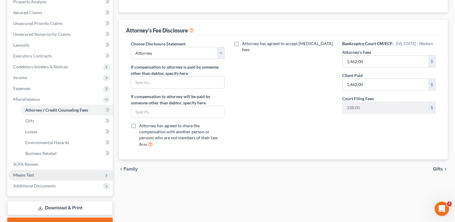
click at [24, 176] on span "Means Test" at bounding box center [23, 174] width 21 height 5
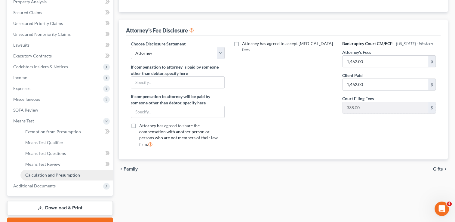
click at [52, 172] on link "Calculation and Presumption" at bounding box center [66, 175] width 92 height 11
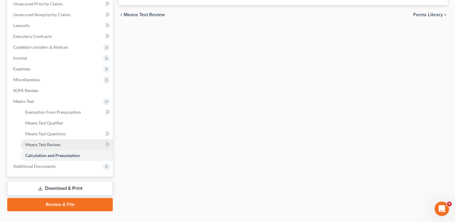
scroll to position [150, 0]
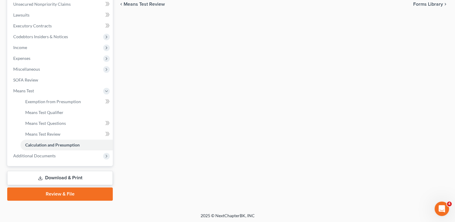
click at [44, 178] on link "Download & Print" at bounding box center [60, 178] width 106 height 14
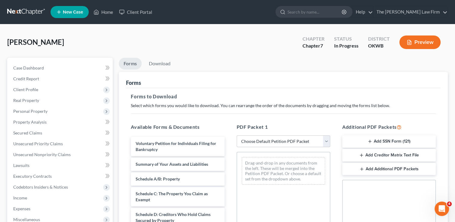
click at [266, 143] on select "Choose Default Petition PDF Packet Complete Bankruptcy Petition (all forms and …" at bounding box center [284, 141] width 94 height 12
select select "0"
click at [237, 135] on select "Choose Default Petition PDF Packet Complete Bankruptcy Petition (all forms and …" at bounding box center [284, 141] width 94 height 12
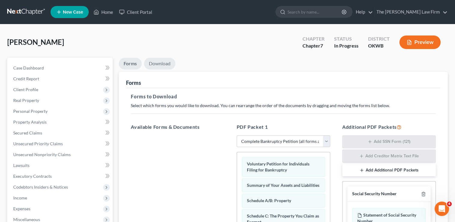
click at [158, 66] on link "Download" at bounding box center [159, 64] width 31 height 12
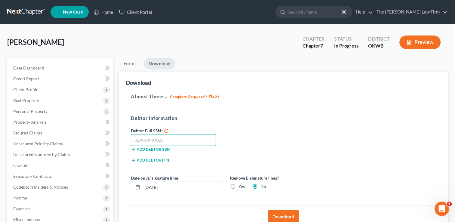
drag, startPoint x: 174, startPoint y: 137, endPoint x: 298, endPoint y: 128, distance: 124.2
click at [174, 137] on input "text" at bounding box center [173, 140] width 85 height 12
type input "550-08-3004"
click at [280, 214] on button "Download" at bounding box center [283, 216] width 31 height 13
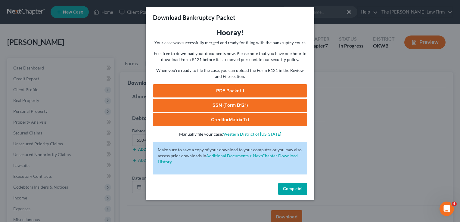
click at [229, 104] on link "SSN (Form B121)" at bounding box center [230, 105] width 154 height 13
click at [236, 88] on link "PDF Packet 1" at bounding box center [230, 90] width 154 height 13
drag, startPoint x: 292, startPoint y: 188, endPoint x: 71, endPoint y: 105, distance: 235.9
click at [292, 188] on span "Complete!" at bounding box center [292, 188] width 19 height 5
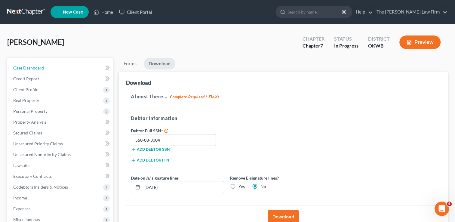
click at [35, 64] on link "Case Dashboard" at bounding box center [60, 68] width 104 height 11
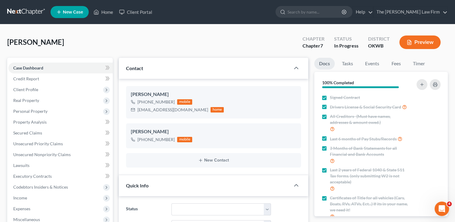
scroll to position [171, 0]
drag, startPoint x: 138, startPoint y: 110, endPoint x: 184, endPoint y: 111, distance: 46.0
click at [184, 111] on div "dnjstepp2009@gmail.com home" at bounding box center [177, 110] width 93 height 8
copy div "dnjstepp2009@gmail.com"
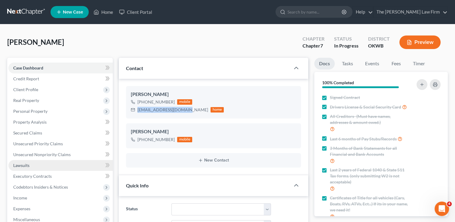
click at [25, 163] on span "Lawsuits" at bounding box center [21, 165] width 16 height 5
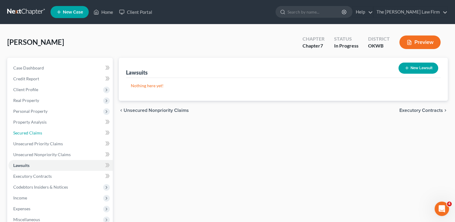
click at [32, 132] on span "Secured Claims" at bounding box center [27, 132] width 29 height 5
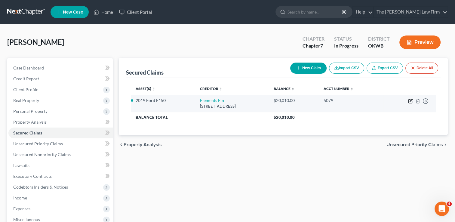
click at [409, 101] on icon "button" at bounding box center [410, 101] width 5 height 5
select select "15"
select select "2"
select select "0"
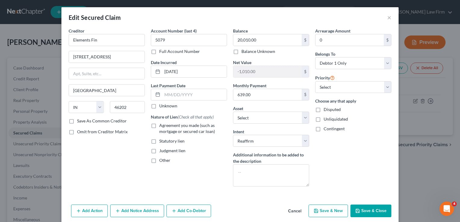
click at [368, 211] on button "Save & Close" at bounding box center [370, 211] width 41 height 13
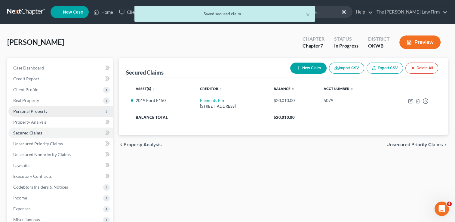
click at [39, 111] on span "Personal Property" at bounding box center [30, 111] width 34 height 5
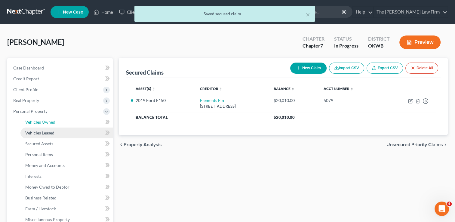
click at [51, 122] on span "Vehicles Owned" at bounding box center [40, 121] width 30 height 5
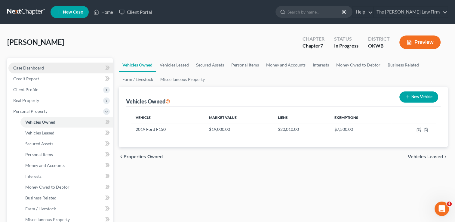
click at [31, 68] on span "Case Dashboard" at bounding box center [28, 67] width 31 height 5
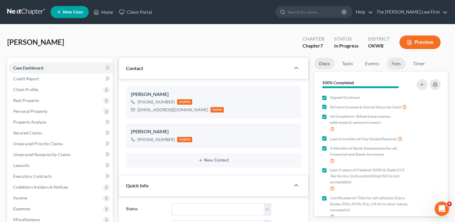
scroll to position [171, 0]
click at [395, 62] on link "Fees" at bounding box center [395, 64] width 19 height 12
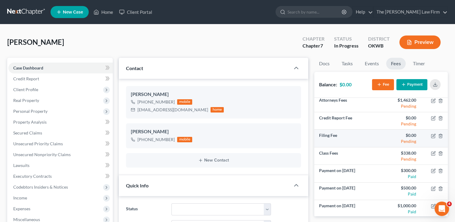
scroll to position [4, 0]
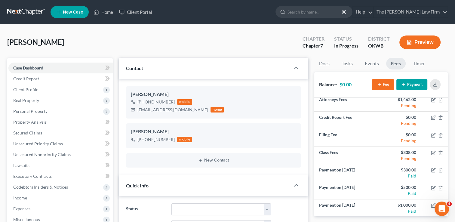
click at [19, 11] on link at bounding box center [26, 12] width 38 height 11
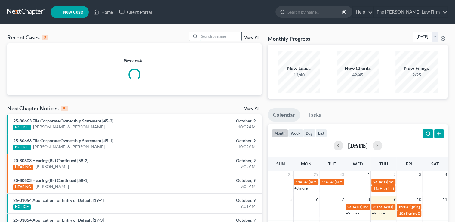
click at [218, 34] on input "search" at bounding box center [220, 36] width 42 height 9
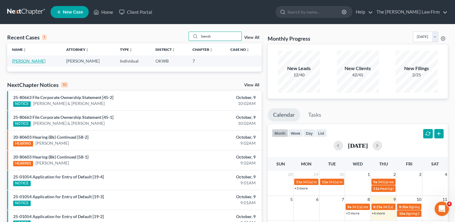
type input "bensh"
click at [29, 61] on link "Benshoof, James" at bounding box center [28, 60] width 33 height 5
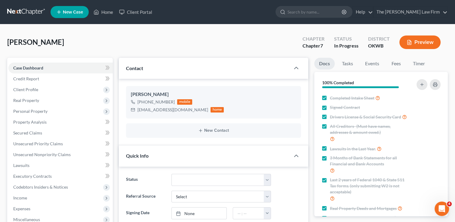
scroll to position [194, 0]
